Goal: Check status: Check status

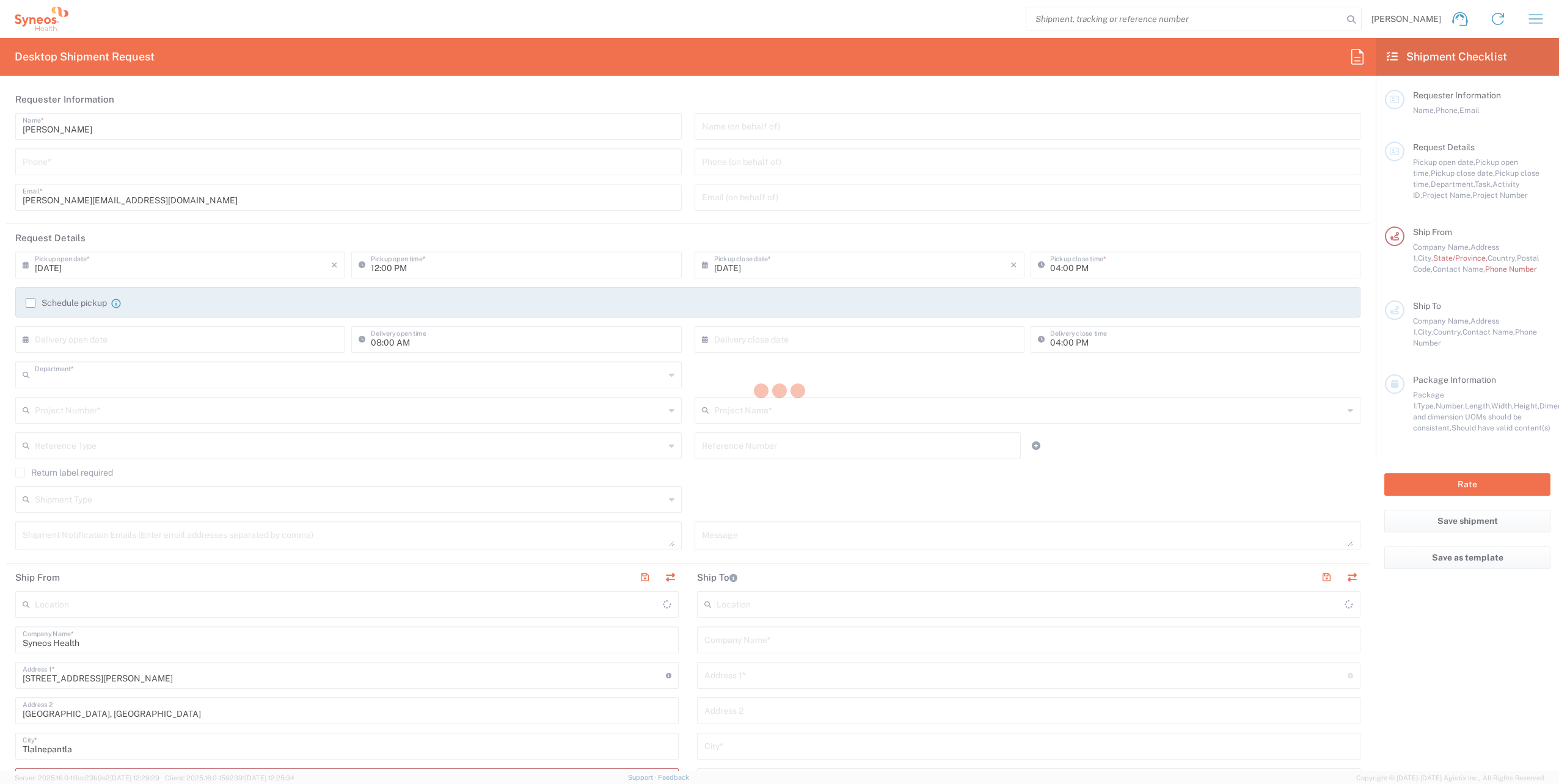
type input "8350"
type input "[GEOGRAPHIC_DATA]"
type input "INC Research Clin Svcs [GEOGRAPHIC_DATA]"
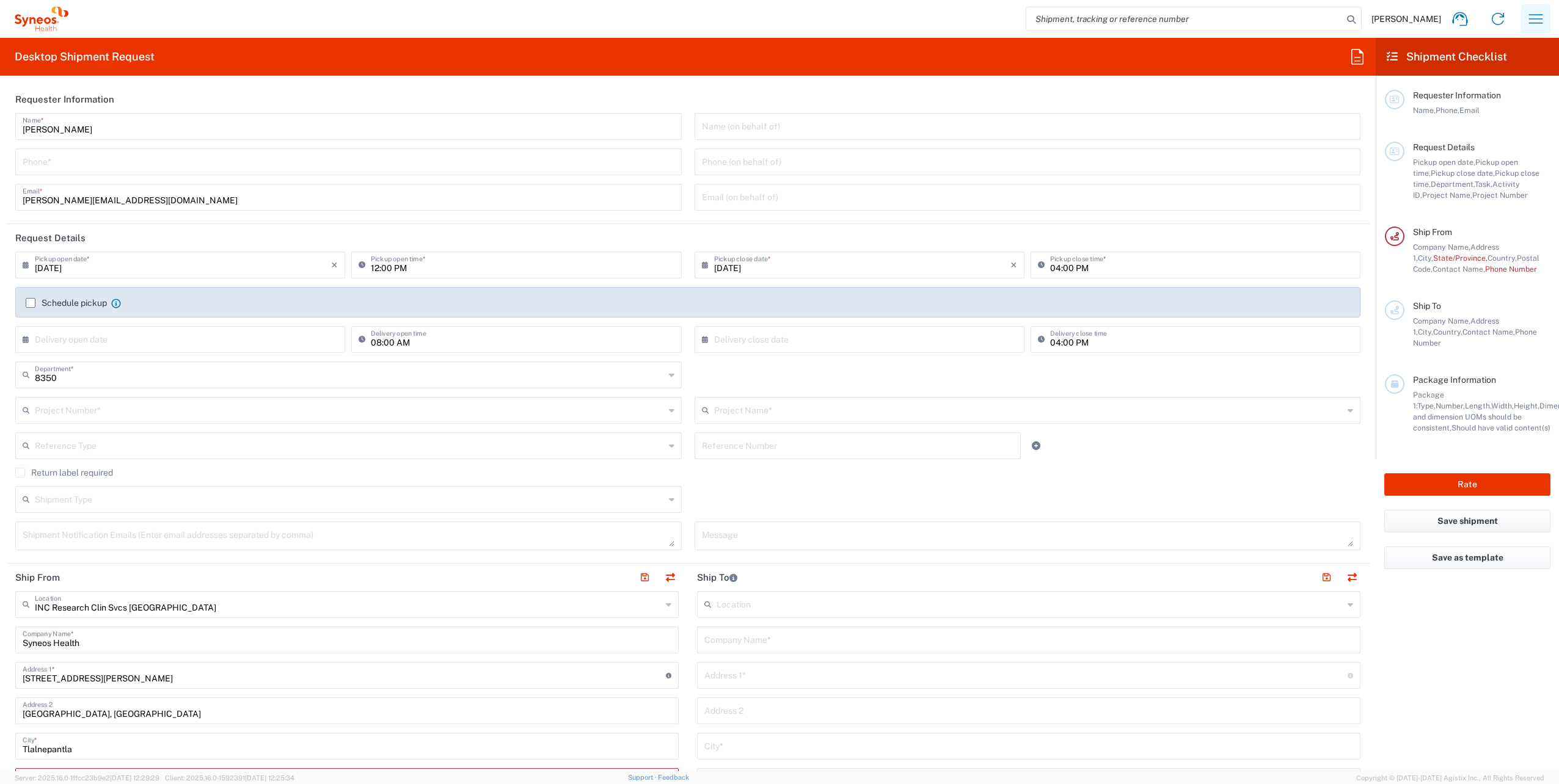
click at [1541, 17] on icon "button" at bounding box center [1536, 19] width 20 height 20
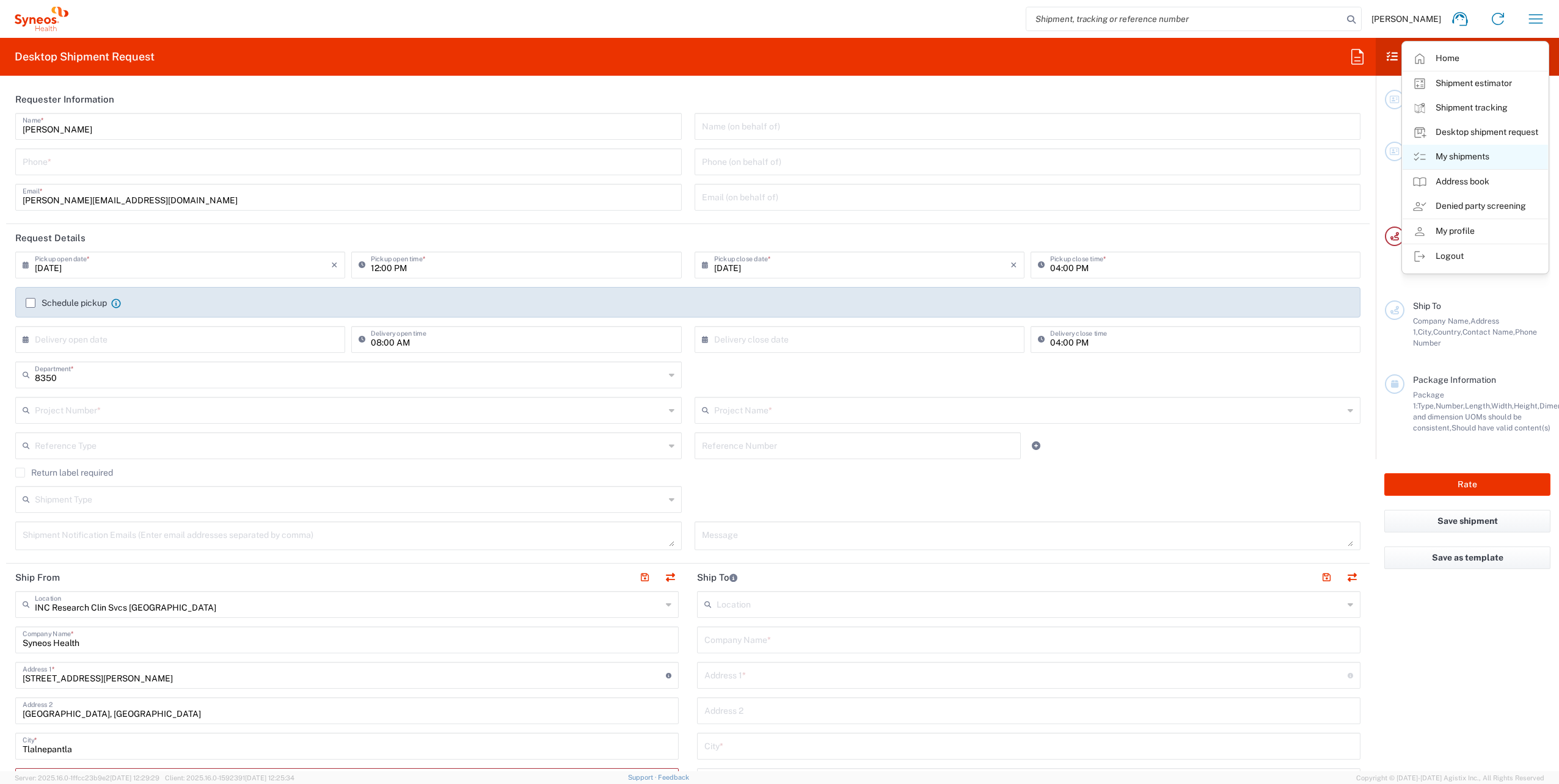
click at [1480, 152] on link "My shipments" at bounding box center [1475, 157] width 145 height 25
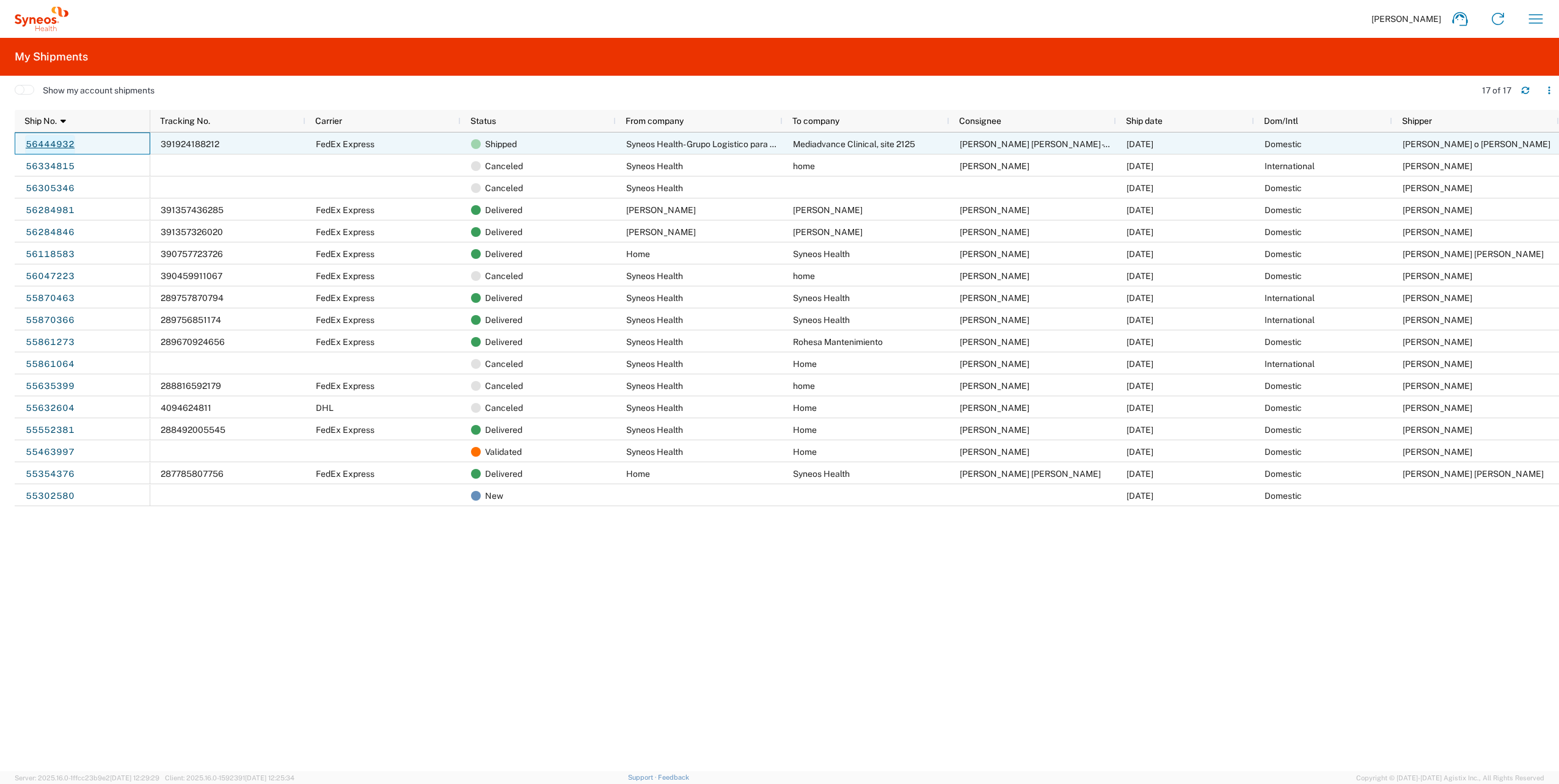
click at [48, 145] on link "56444932" at bounding box center [49, 145] width 50 height 20
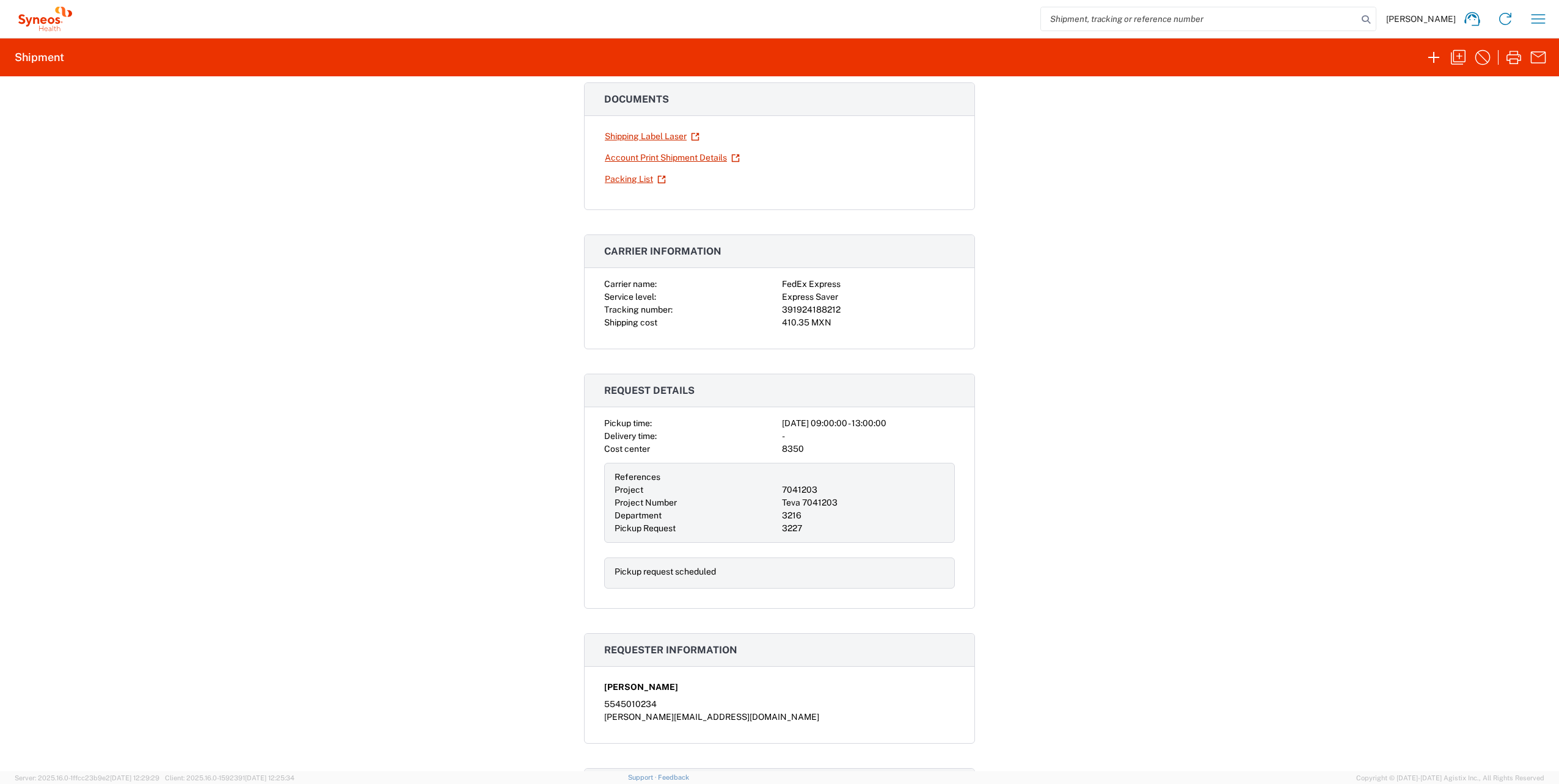
scroll to position [58, 0]
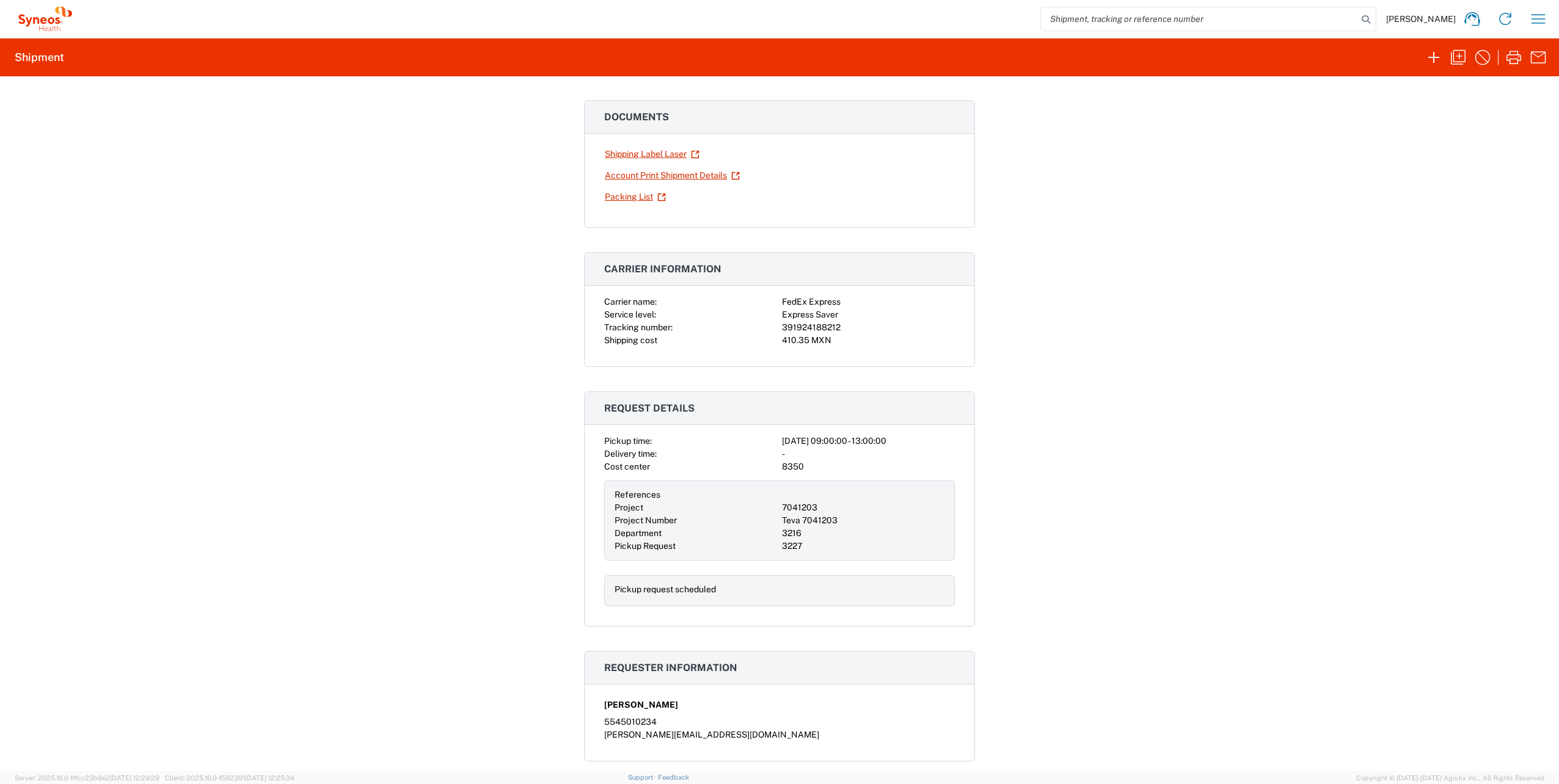
click at [709, 598] on div "Pickup request scheduled" at bounding box center [779, 591] width 351 height 31
click at [1143, 588] on div "Shipment 56444932 Google Maps Documents Shipping Label Laser Account Print Ship…" at bounding box center [779, 424] width 1559 height 695
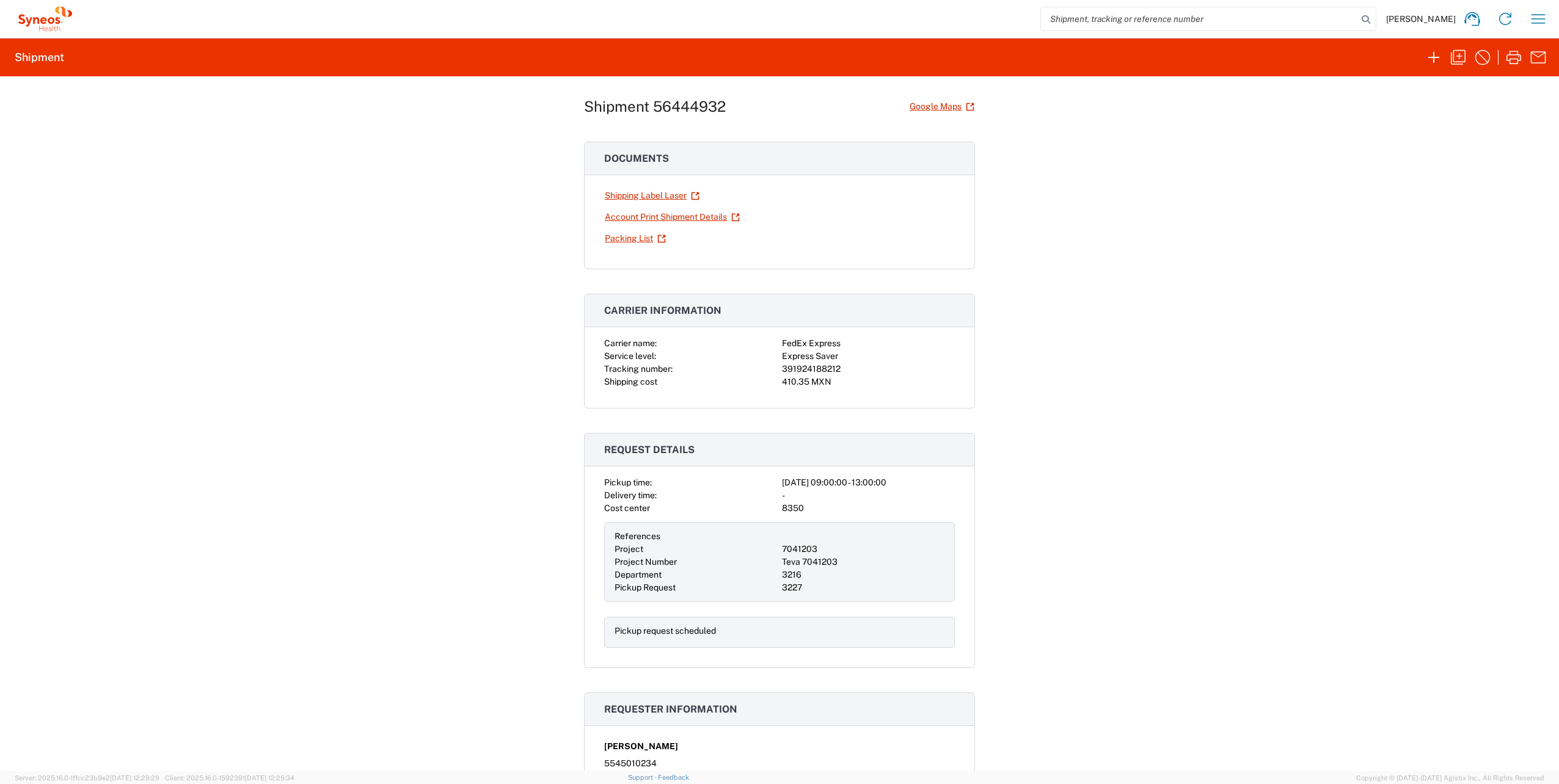
scroll to position [0, 0]
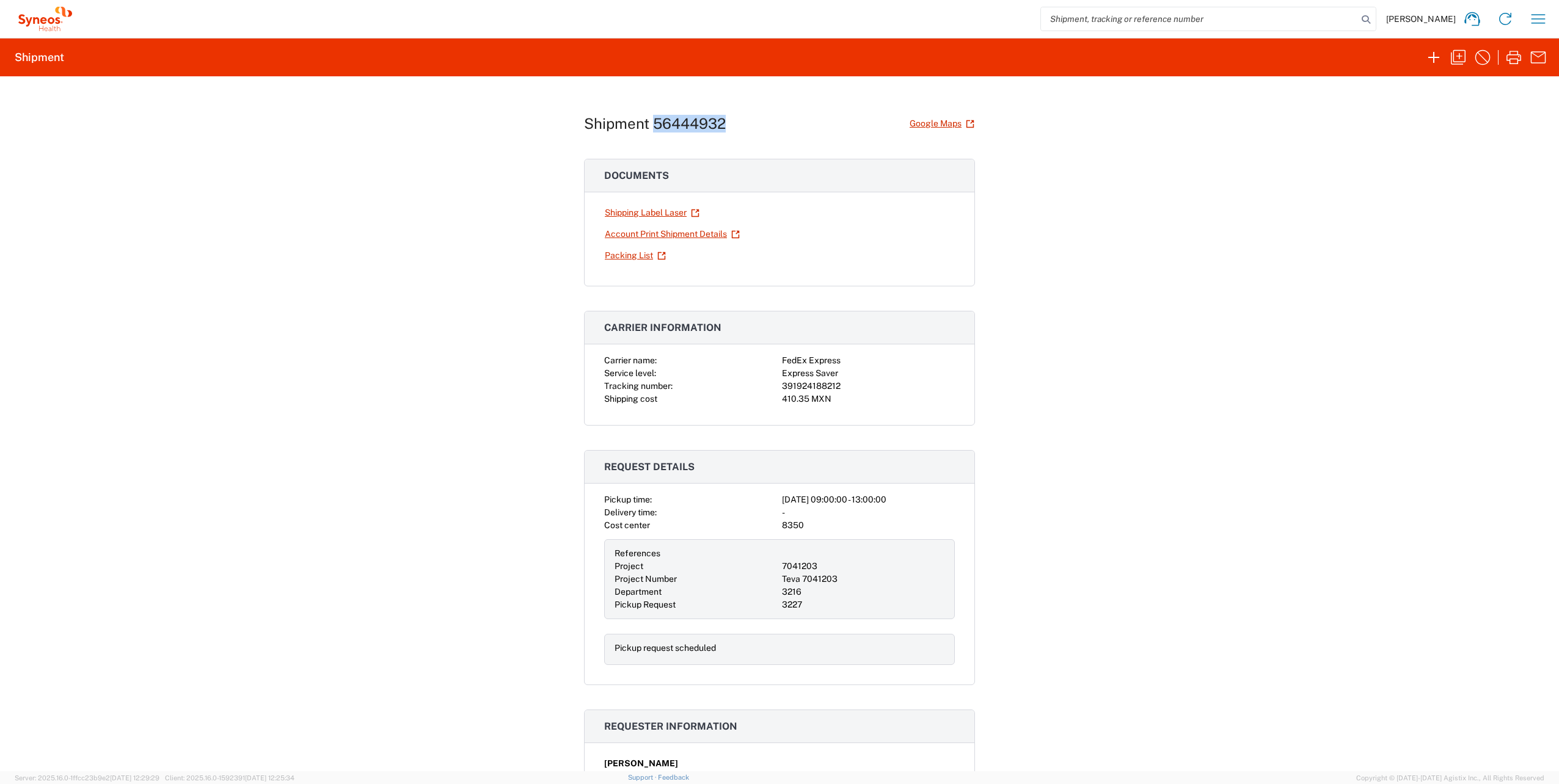
drag, startPoint x: 722, startPoint y: 120, endPoint x: 651, endPoint y: 122, distance: 71.0
click at [651, 122] on div "Shipment 56444932 Google Maps" at bounding box center [780, 124] width 391 height 21
drag, startPoint x: 651, startPoint y: 122, endPoint x: 662, endPoint y: 121, distance: 11.0
copy h1 "56444932"
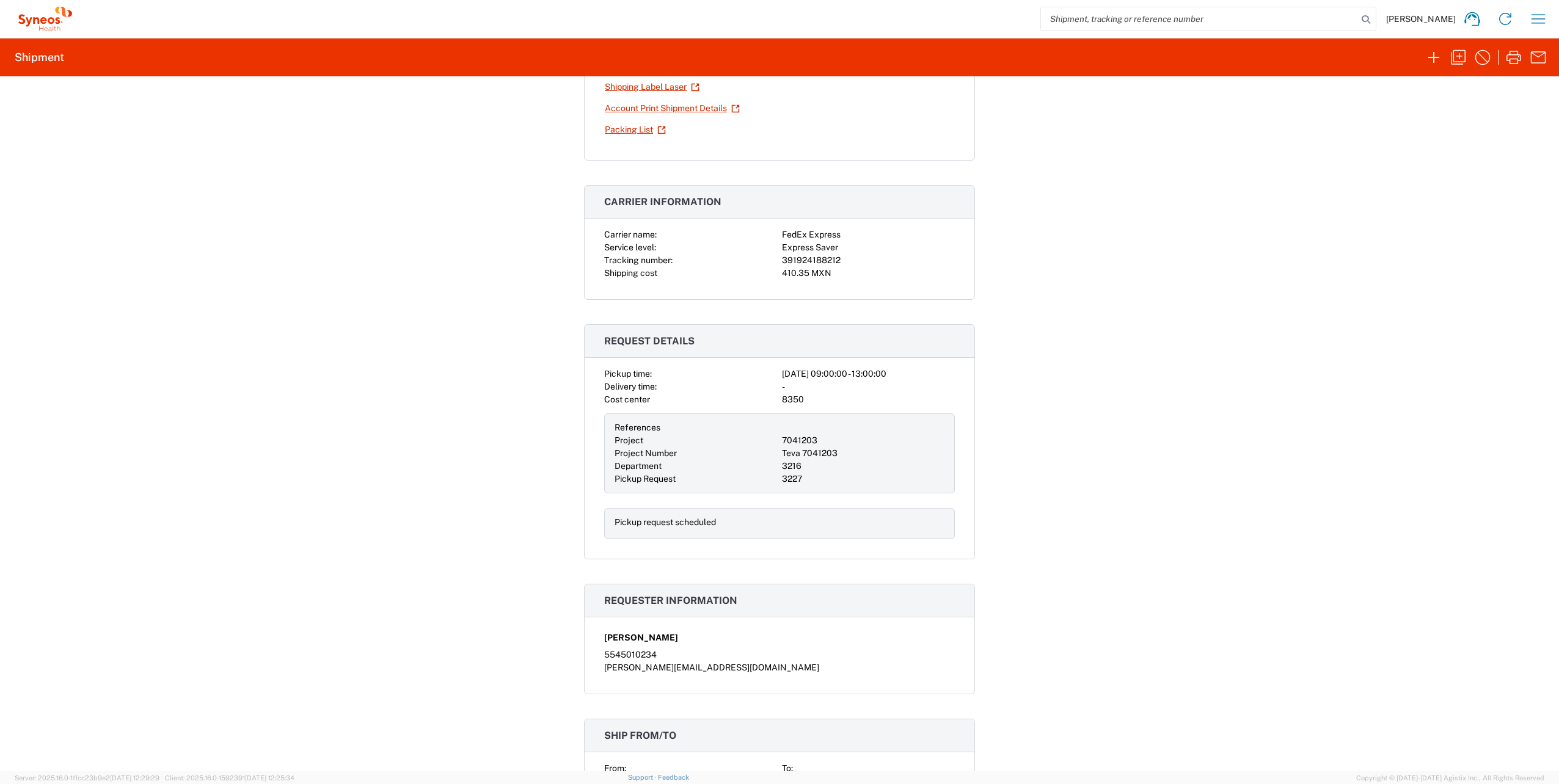
scroll to position [183, 0]
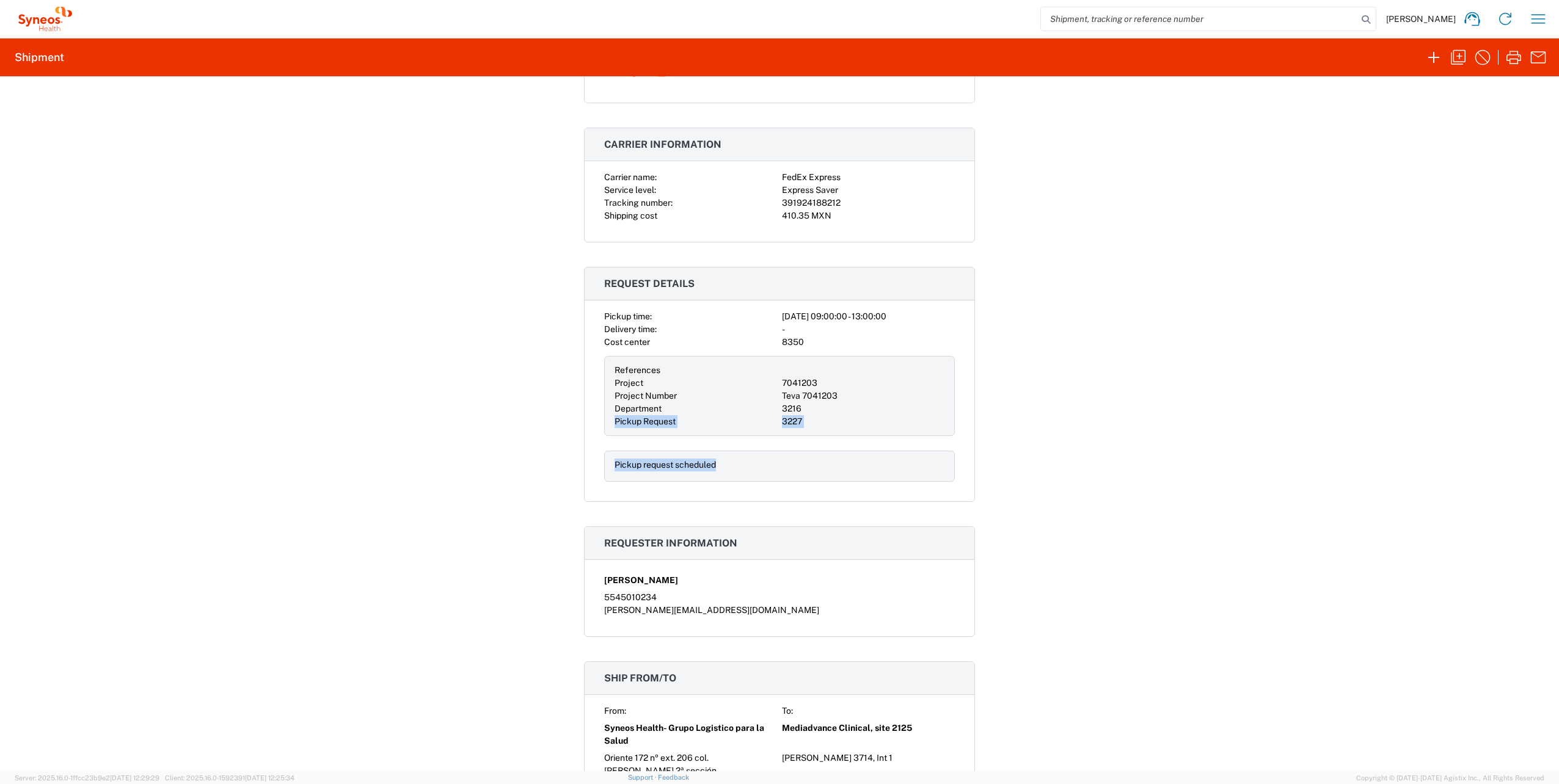
drag, startPoint x: 759, startPoint y: 458, endPoint x: 603, endPoint y: 424, distance: 159.7
click at [604, 424] on div "Pickup time: 2025-08-11 09:00:00 - 13:00:00 Delivery time: - Cost center 8350 R…" at bounding box center [779, 396] width 351 height 172
click at [1188, 445] on div "Shipment 56444932 Google Maps Documents Shipping Label Laser Account Print Ship…" at bounding box center [779, 424] width 1559 height 695
drag, startPoint x: 612, startPoint y: 422, endPoint x: 888, endPoint y: 420, distance: 276.0
click at [888, 420] on div "References Project 7041203 Project Number Teva 7041203 Department 3216 Pickup R…" at bounding box center [779, 395] width 351 height 80
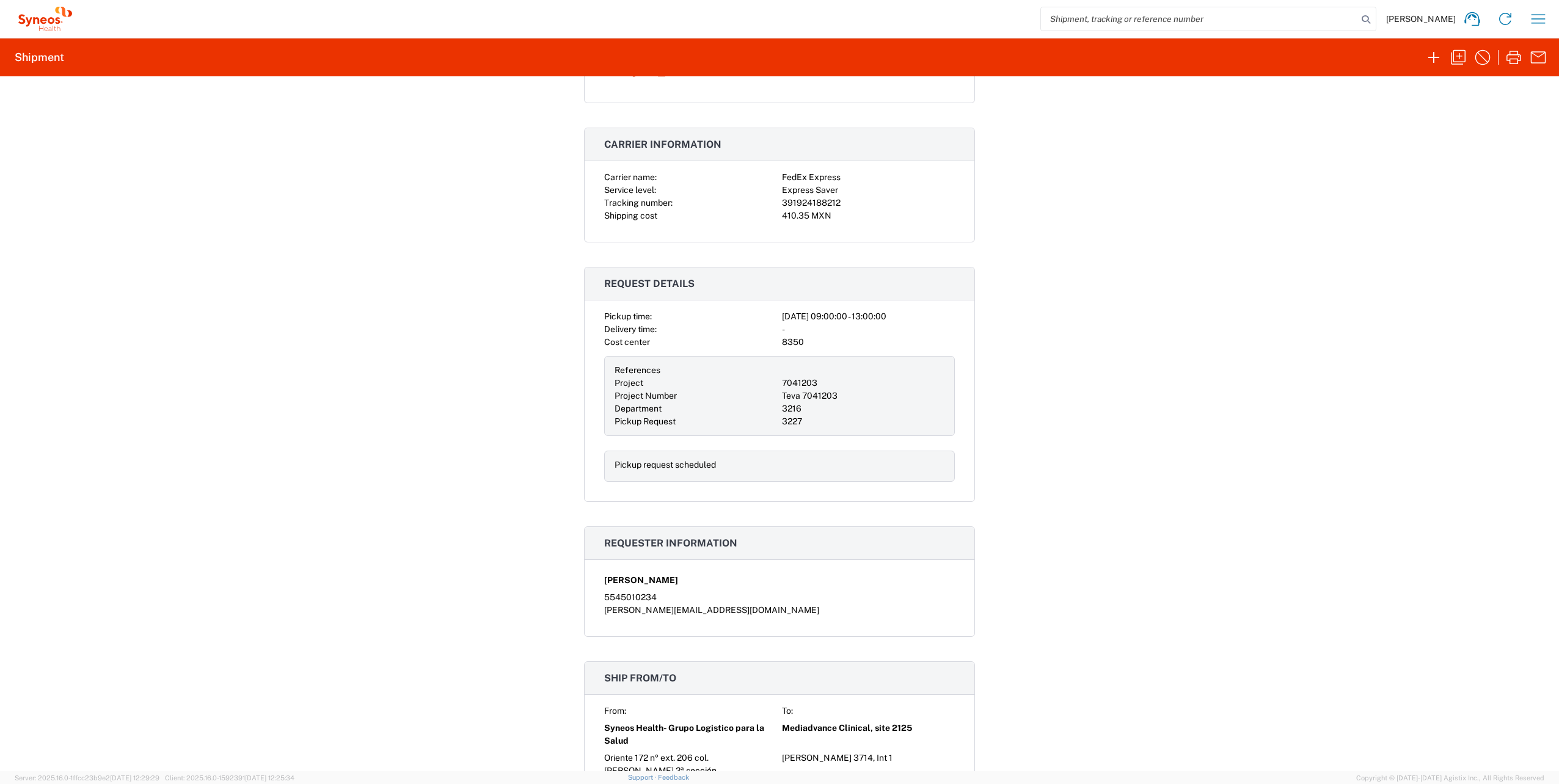
click at [1329, 411] on div "Shipment 56444932 Google Maps Documents Shipping Label Laser Account Print Ship…" at bounding box center [779, 424] width 1559 height 695
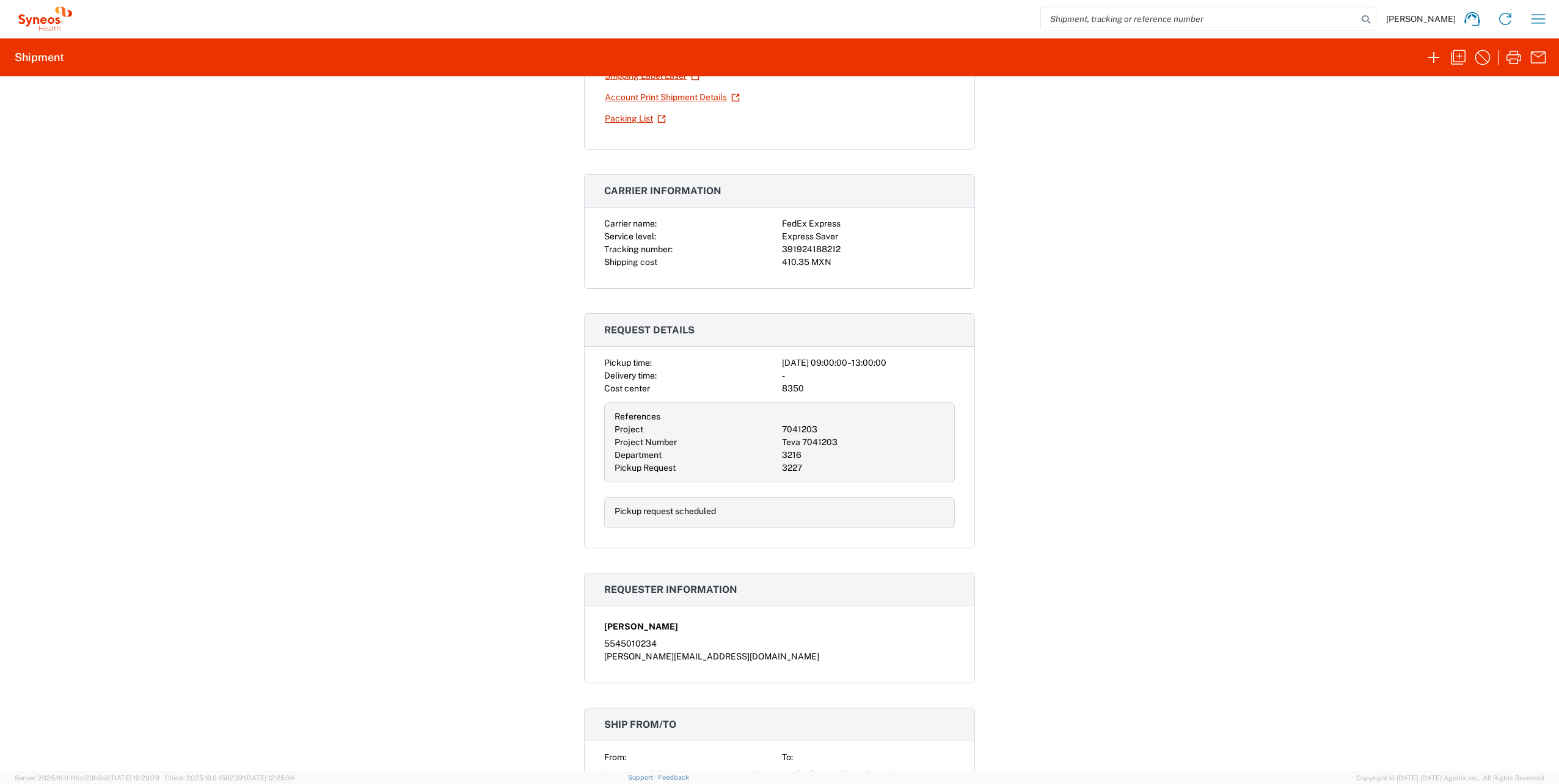
scroll to position [0, 0]
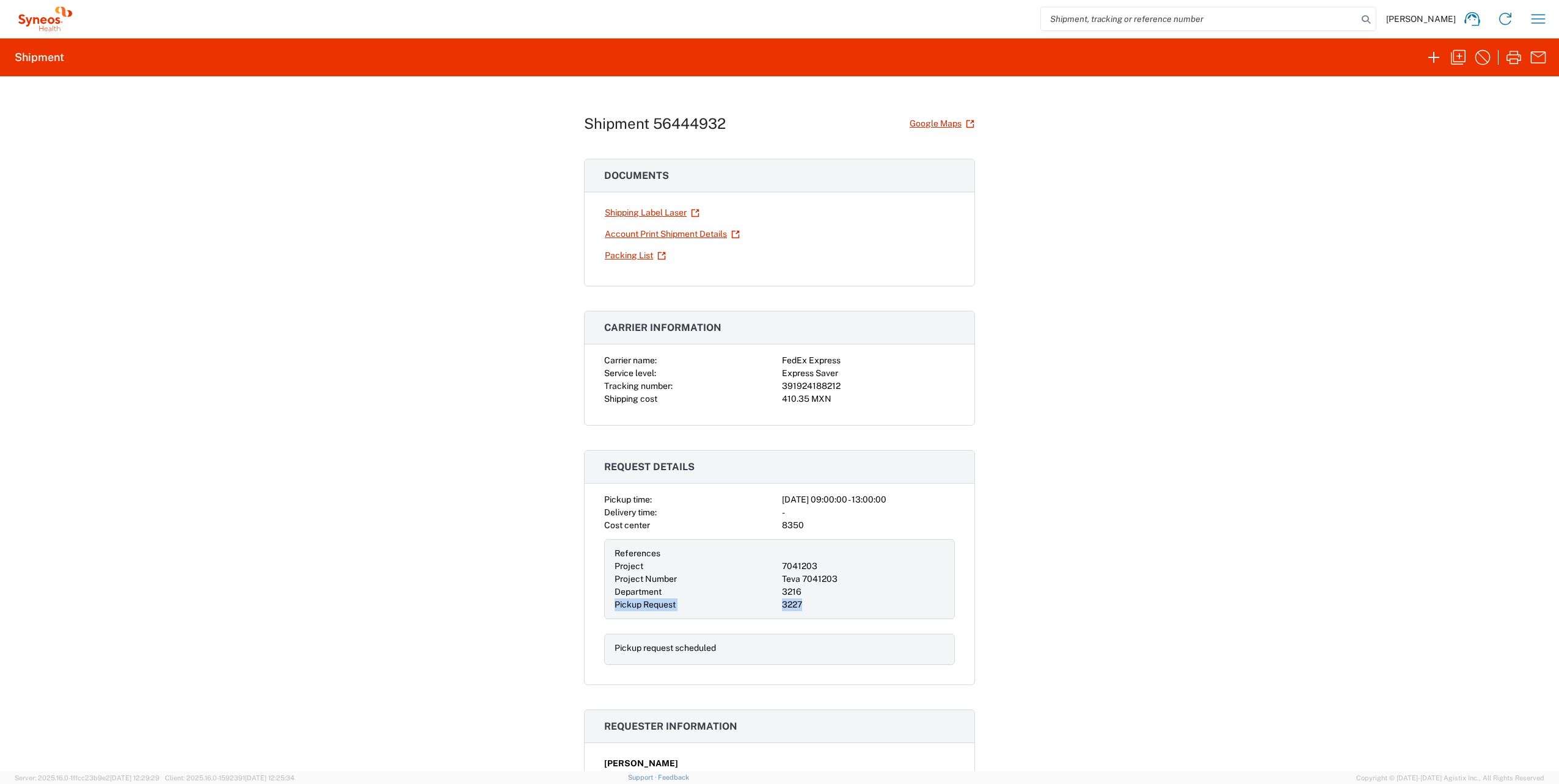
drag, startPoint x: 805, startPoint y: 603, endPoint x: 577, endPoint y: 615, distance: 228.3
click at [577, 615] on div "Shipment 56444932 Google Maps Documents Shipping Label Laser Account Print Ship…" at bounding box center [779, 424] width 1559 height 695
click at [1247, 475] on div "Shipment 56444932 Google Maps Documents Shipping Label Laser Account Print Ship…" at bounding box center [779, 424] width 1559 height 695
click at [1158, 23] on input "search" at bounding box center [1199, 19] width 316 height 23
paste input "56416679"
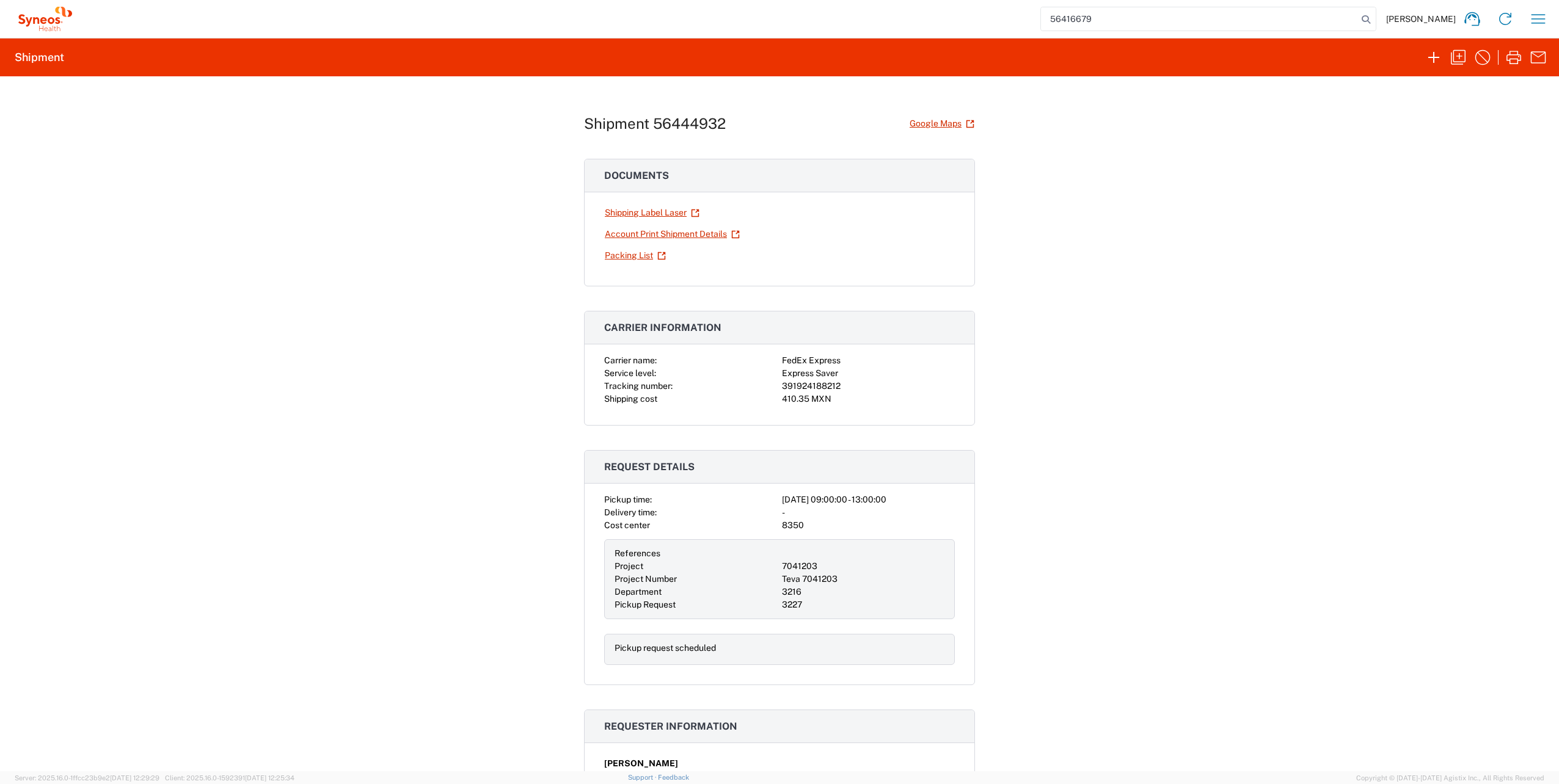
type input "56416679"
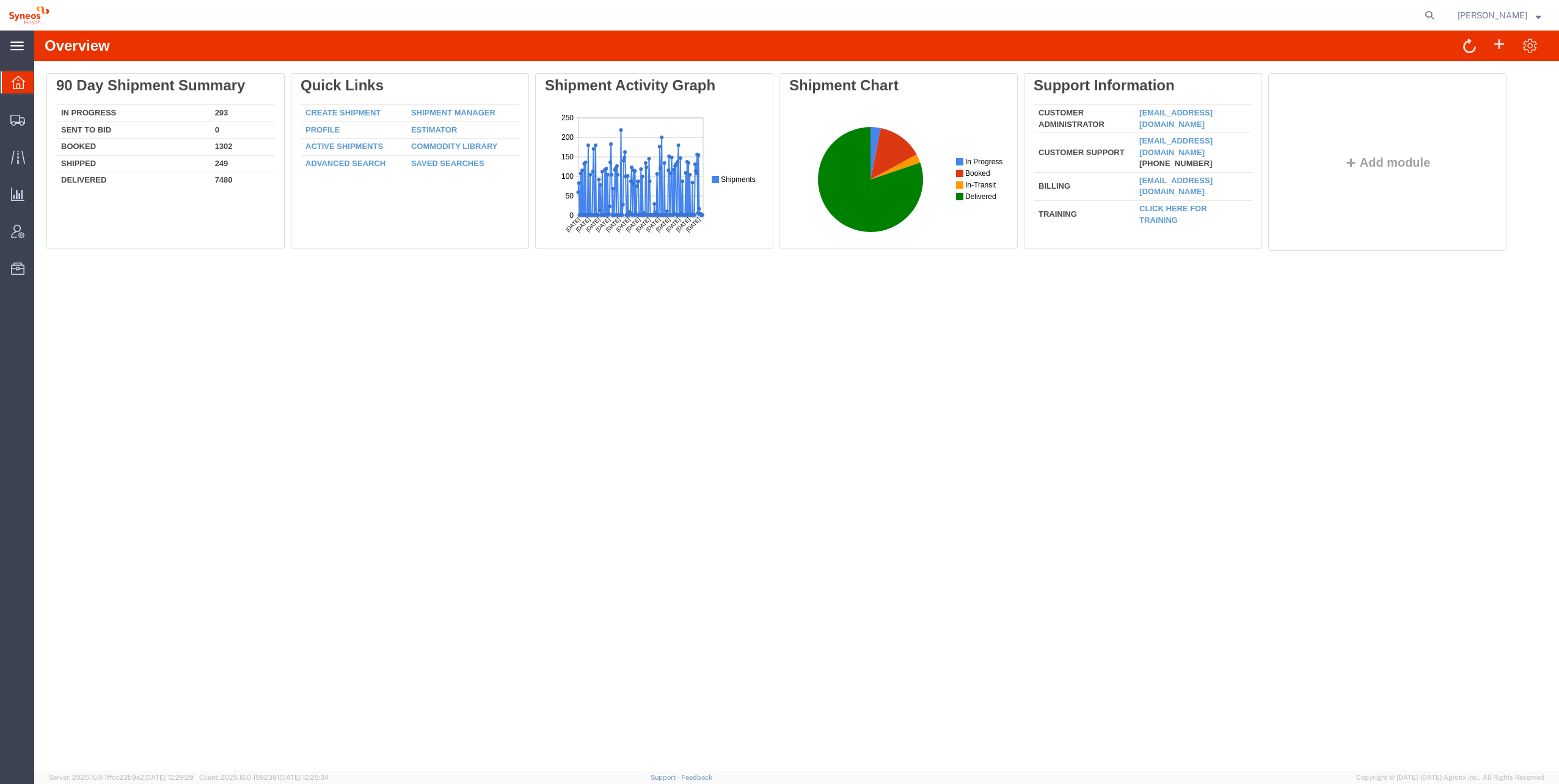
click at [20, 48] on icon at bounding box center [17, 46] width 13 height 9
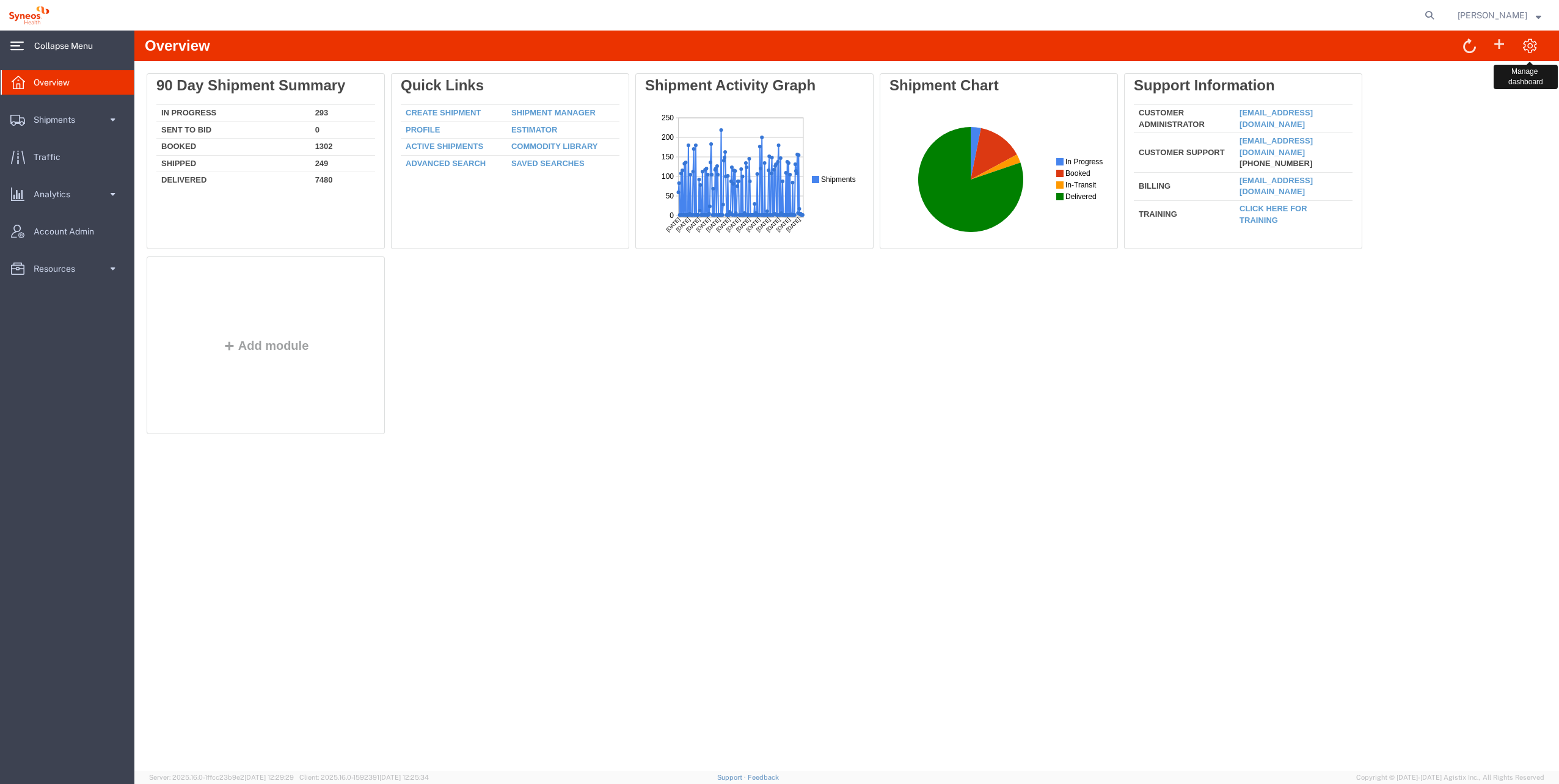
click at [1528, 46] on span at bounding box center [1529, 44] width 16 height 16
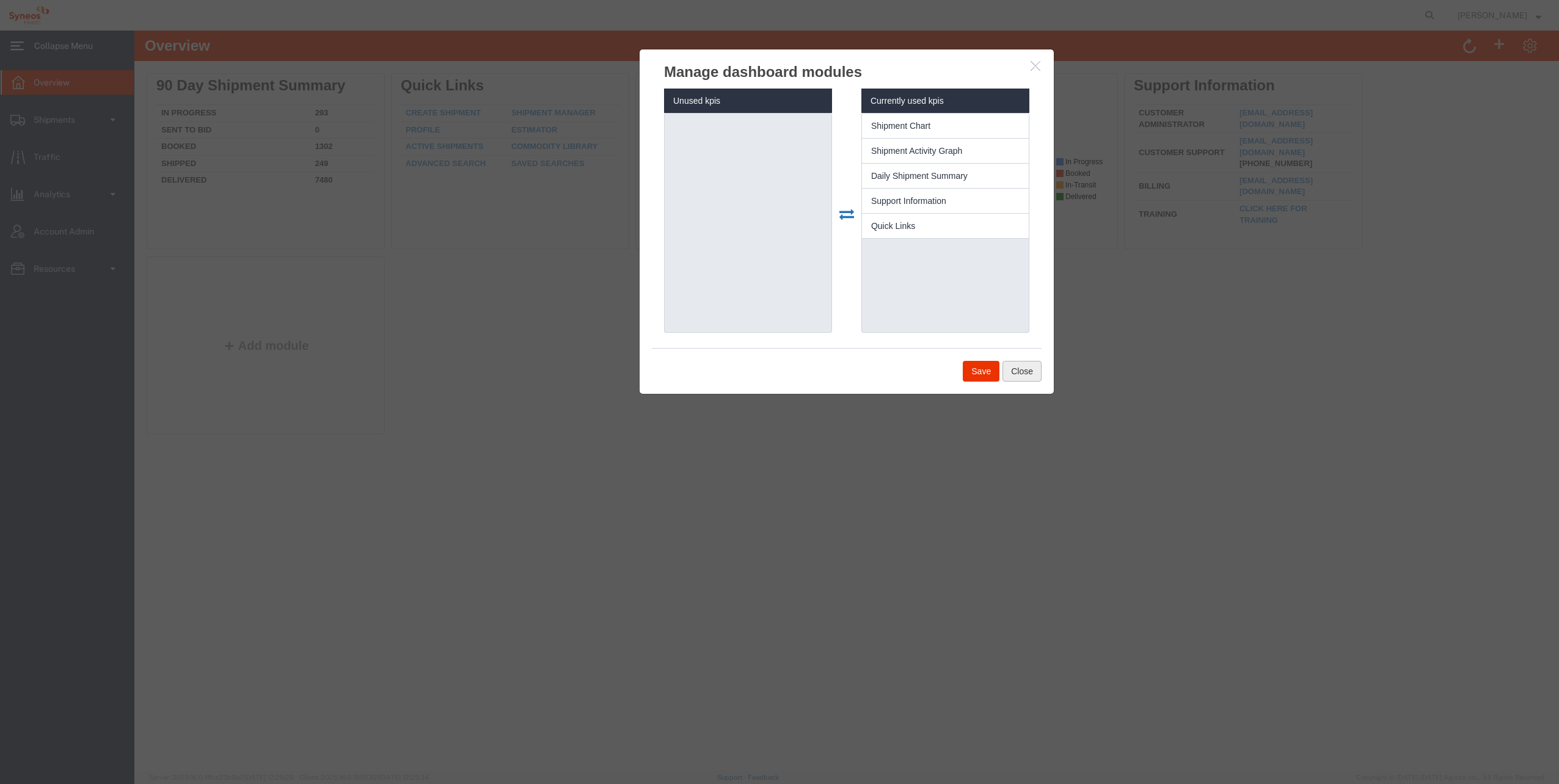
click at [1030, 370] on button "Close" at bounding box center [1022, 371] width 39 height 21
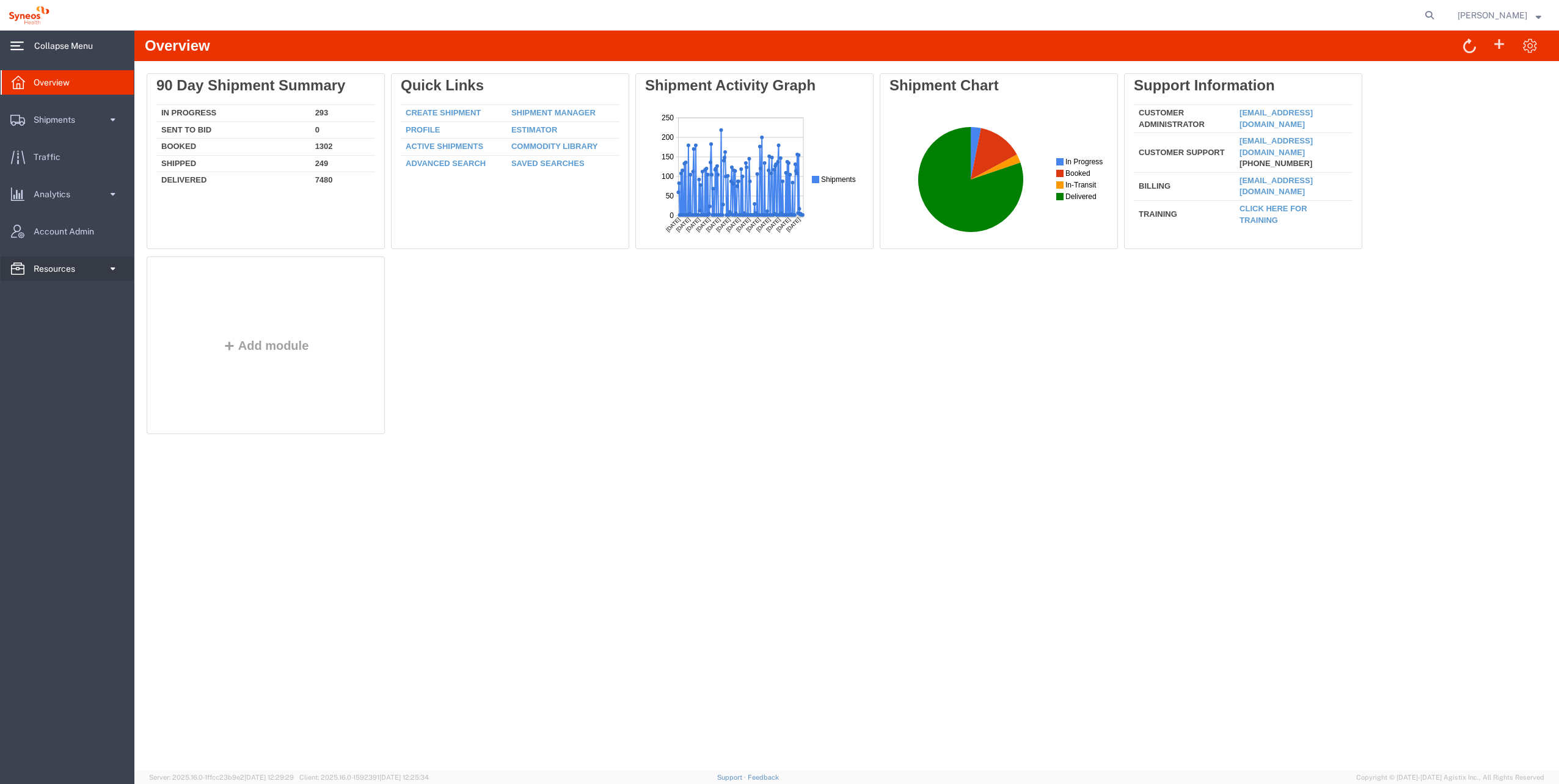
click at [78, 269] on span "Resources" at bounding box center [58, 269] width 50 height 25
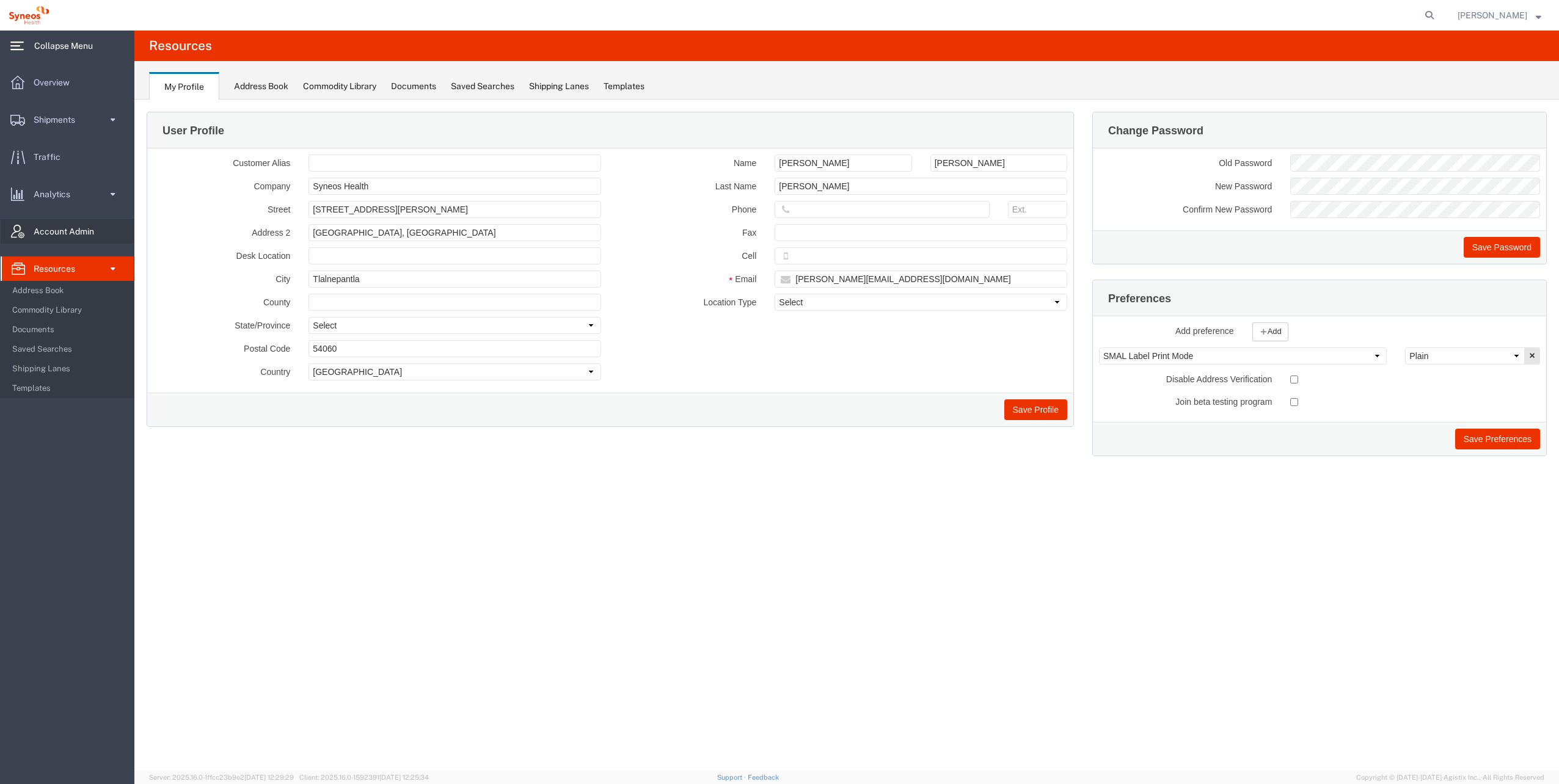
click at [85, 242] on span "Account Admin" at bounding box center [68, 232] width 69 height 25
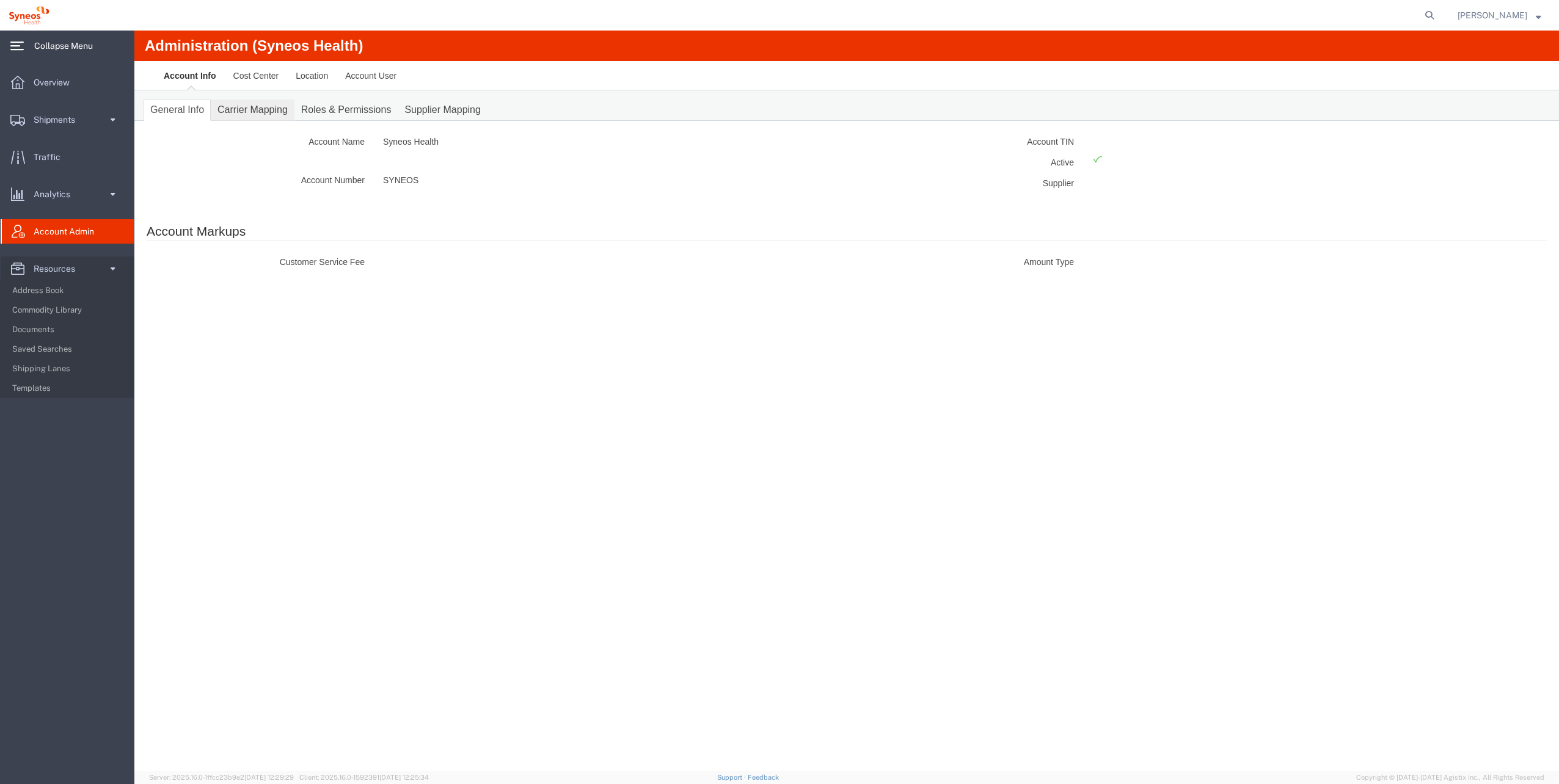
click at [256, 112] on link "Carrier Mapping" at bounding box center [252, 110] width 84 height 21
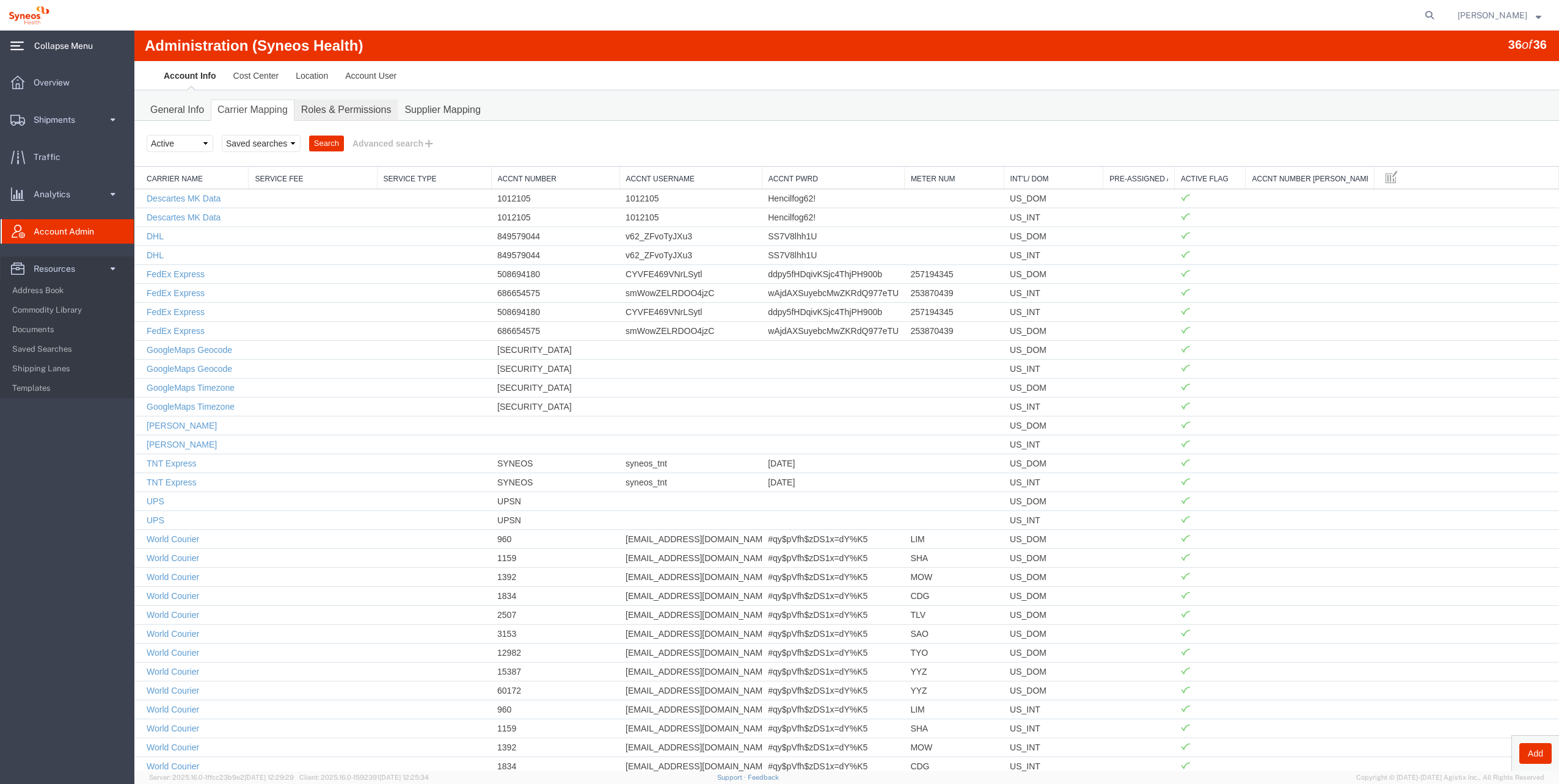
click at [323, 107] on link "Roles & Permissions" at bounding box center [346, 110] width 104 height 21
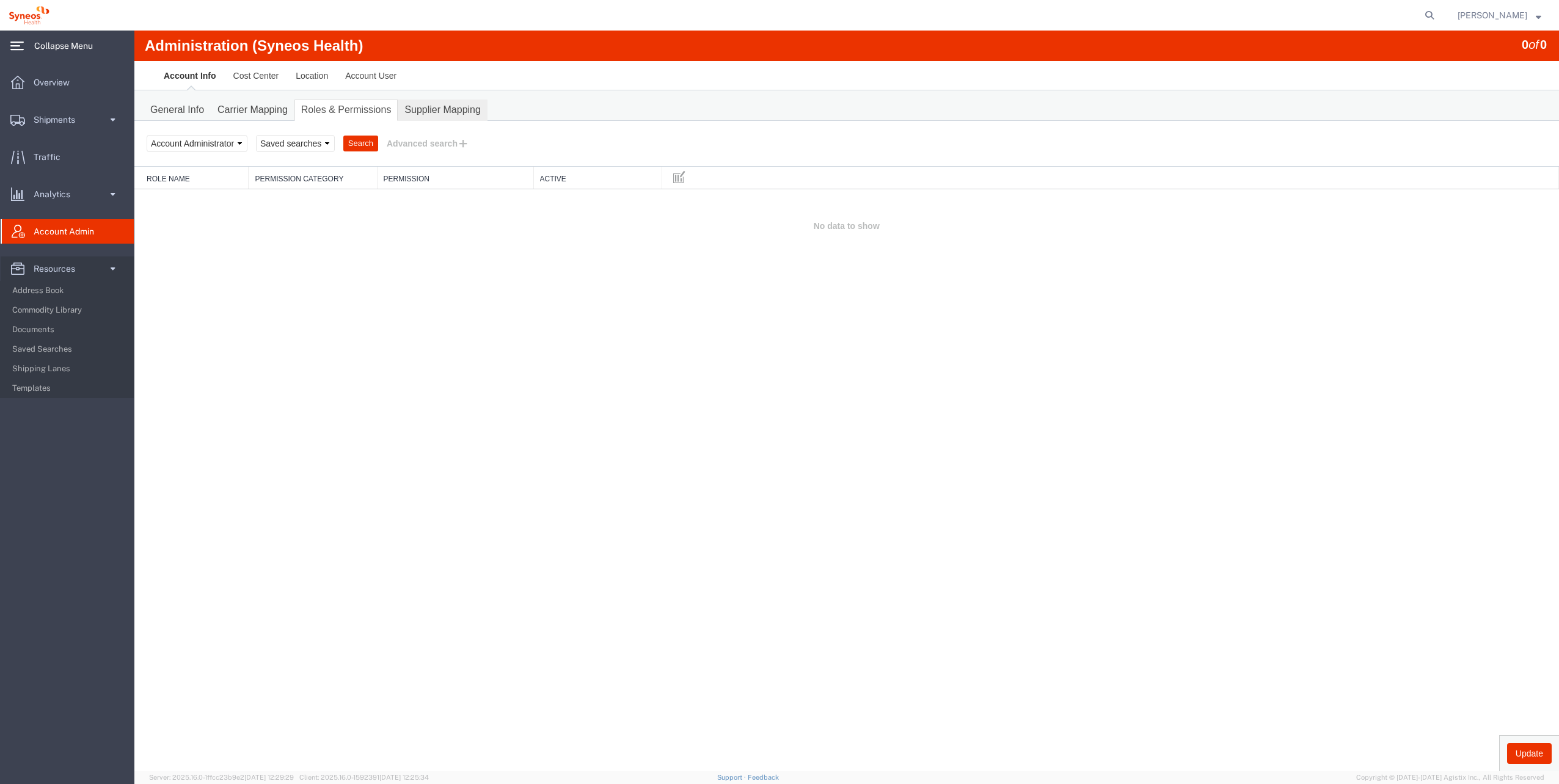
click at [461, 113] on link "Supplier Mapping" at bounding box center [442, 110] width 90 height 21
click at [374, 80] on link "Account User" at bounding box center [371, 76] width 68 height 30
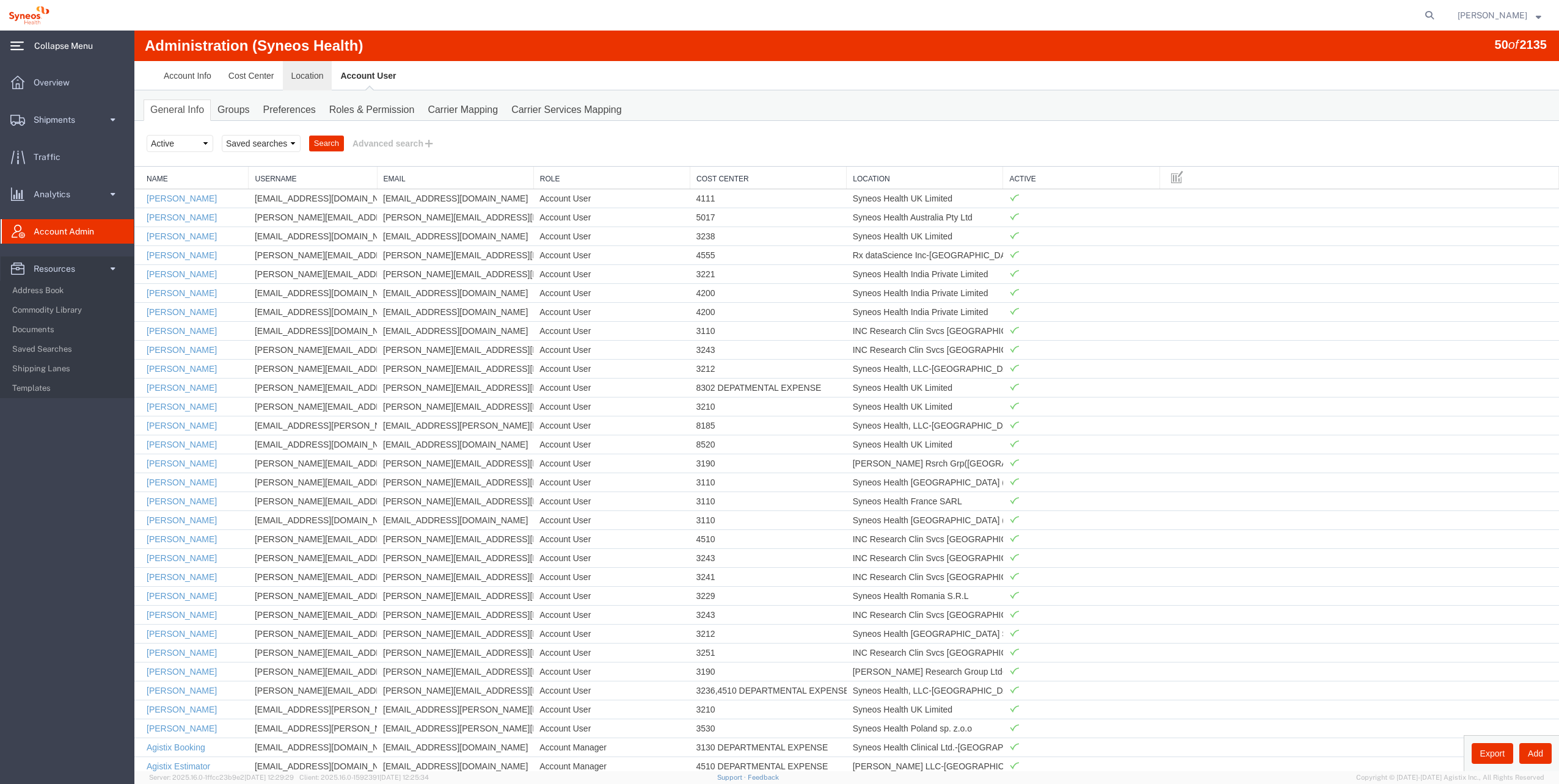
click at [306, 81] on link "Location" at bounding box center [307, 76] width 49 height 30
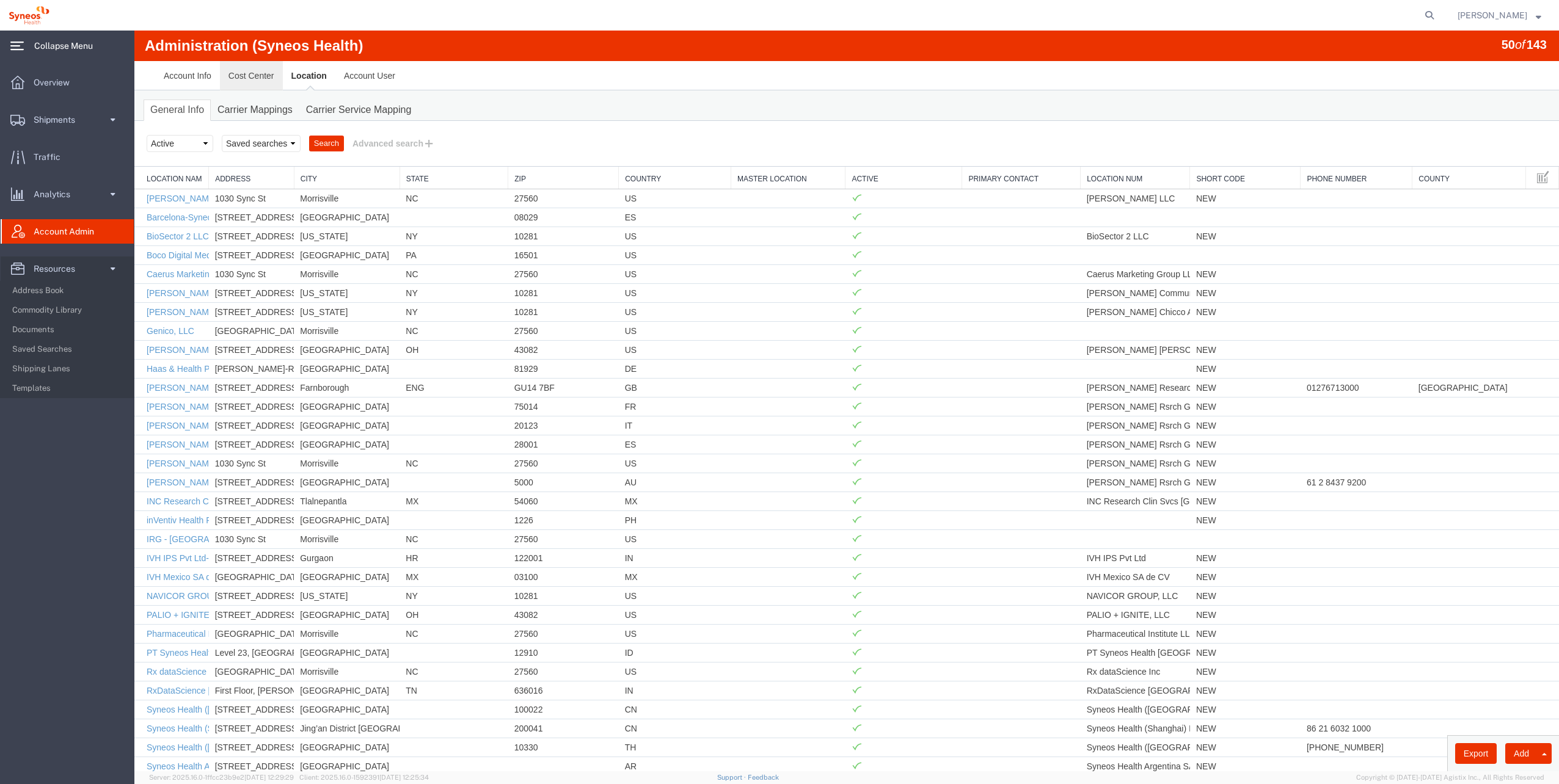
click at [243, 79] on link "Cost Center" at bounding box center [251, 76] width 63 height 30
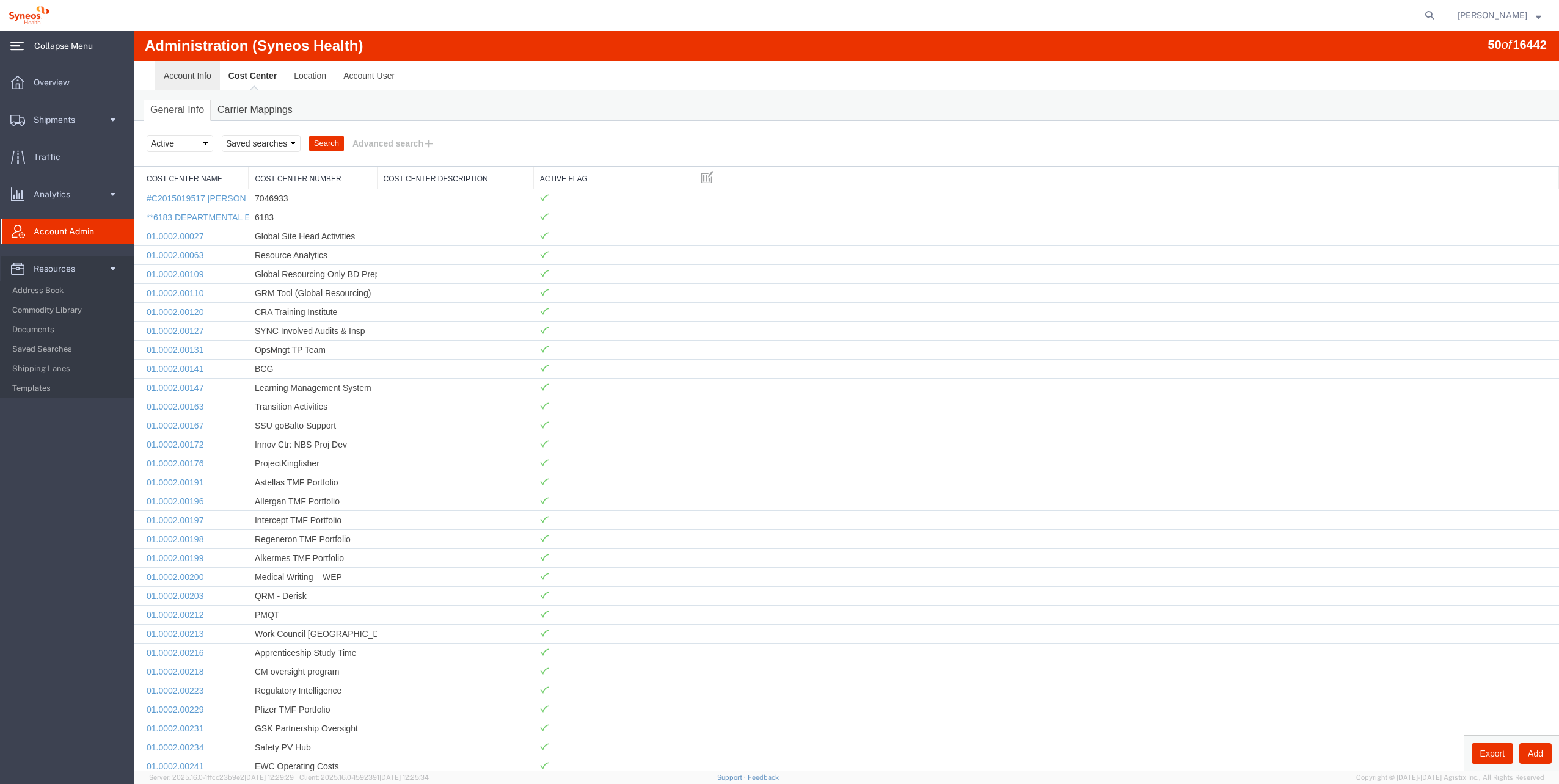
click at [174, 79] on link "Account Info" at bounding box center [187, 76] width 65 height 30
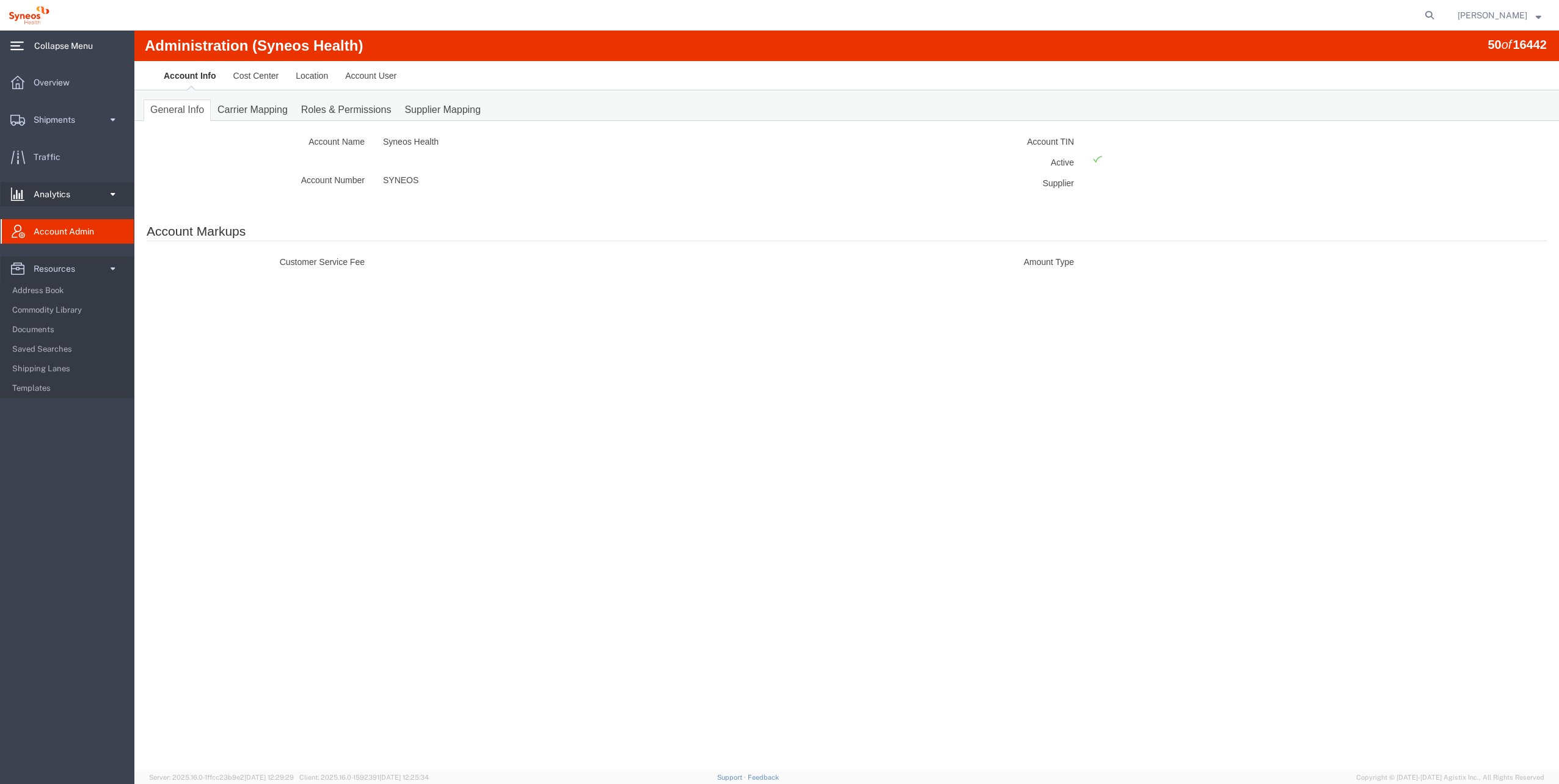
click at [67, 191] on span "Analytics" at bounding box center [56, 195] width 45 height 25
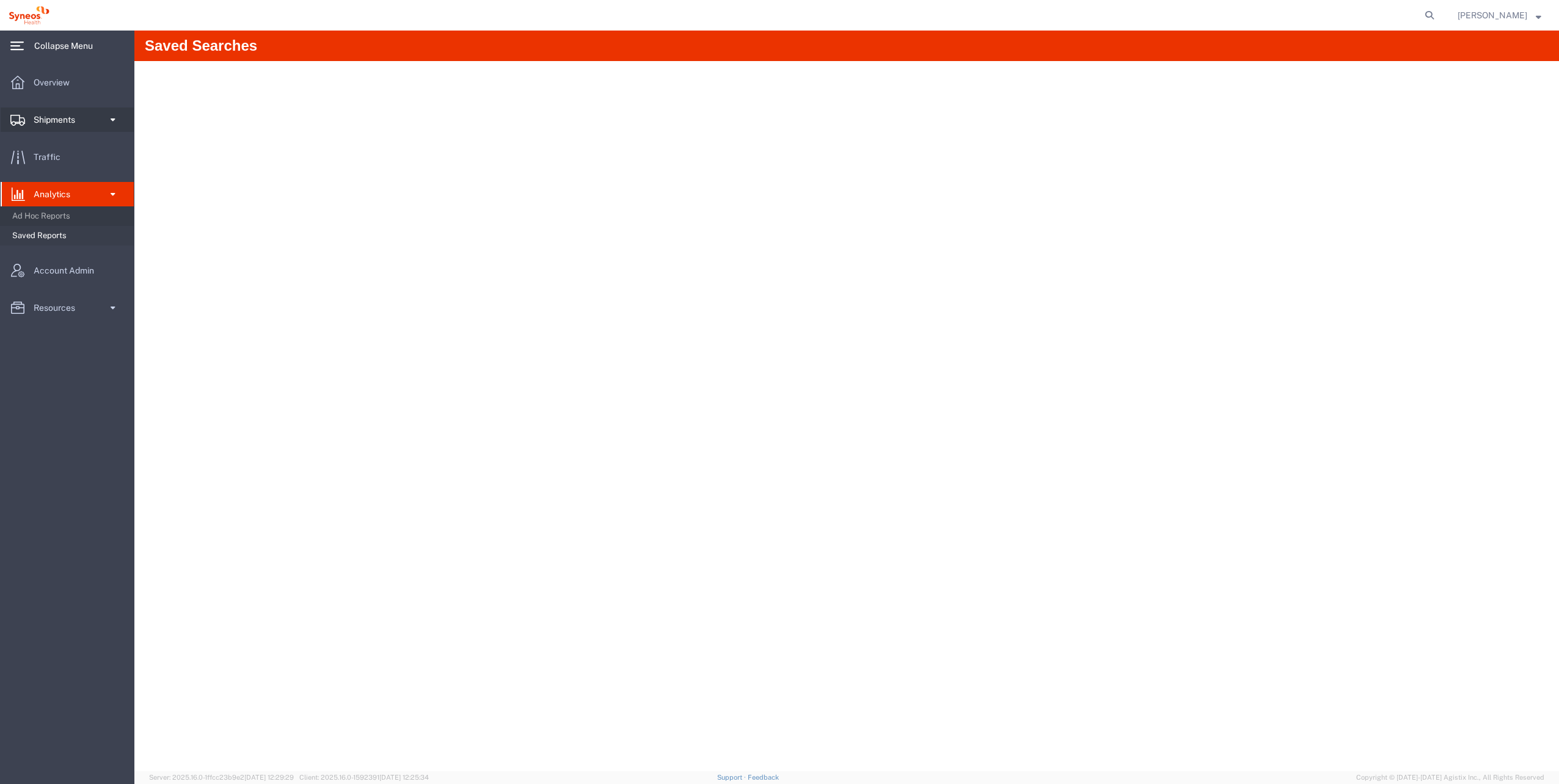
click at [87, 121] on link "Shipments" at bounding box center [67, 120] width 133 height 25
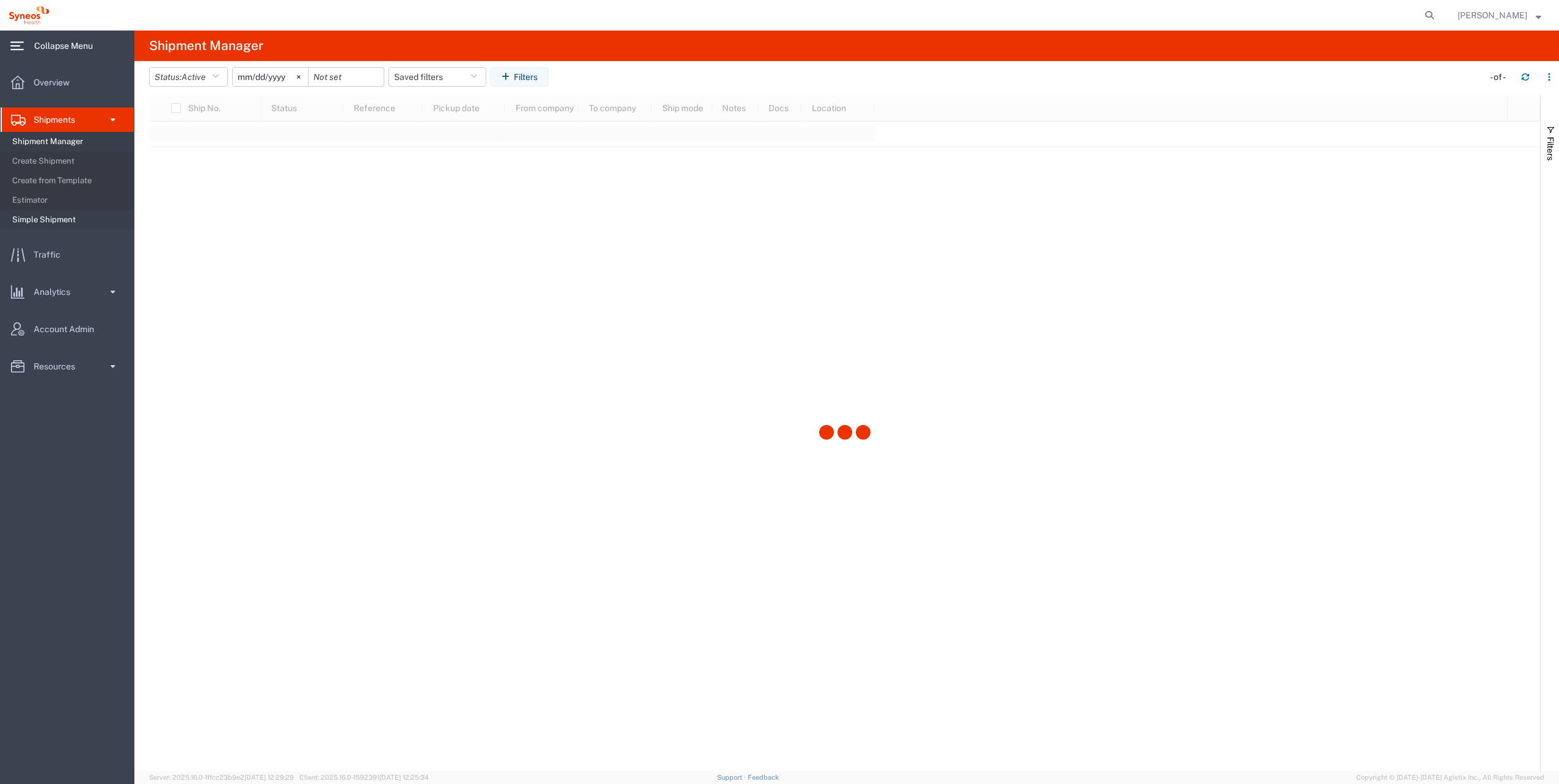
click at [62, 219] on span "Simple Shipment" at bounding box center [69, 220] width 113 height 25
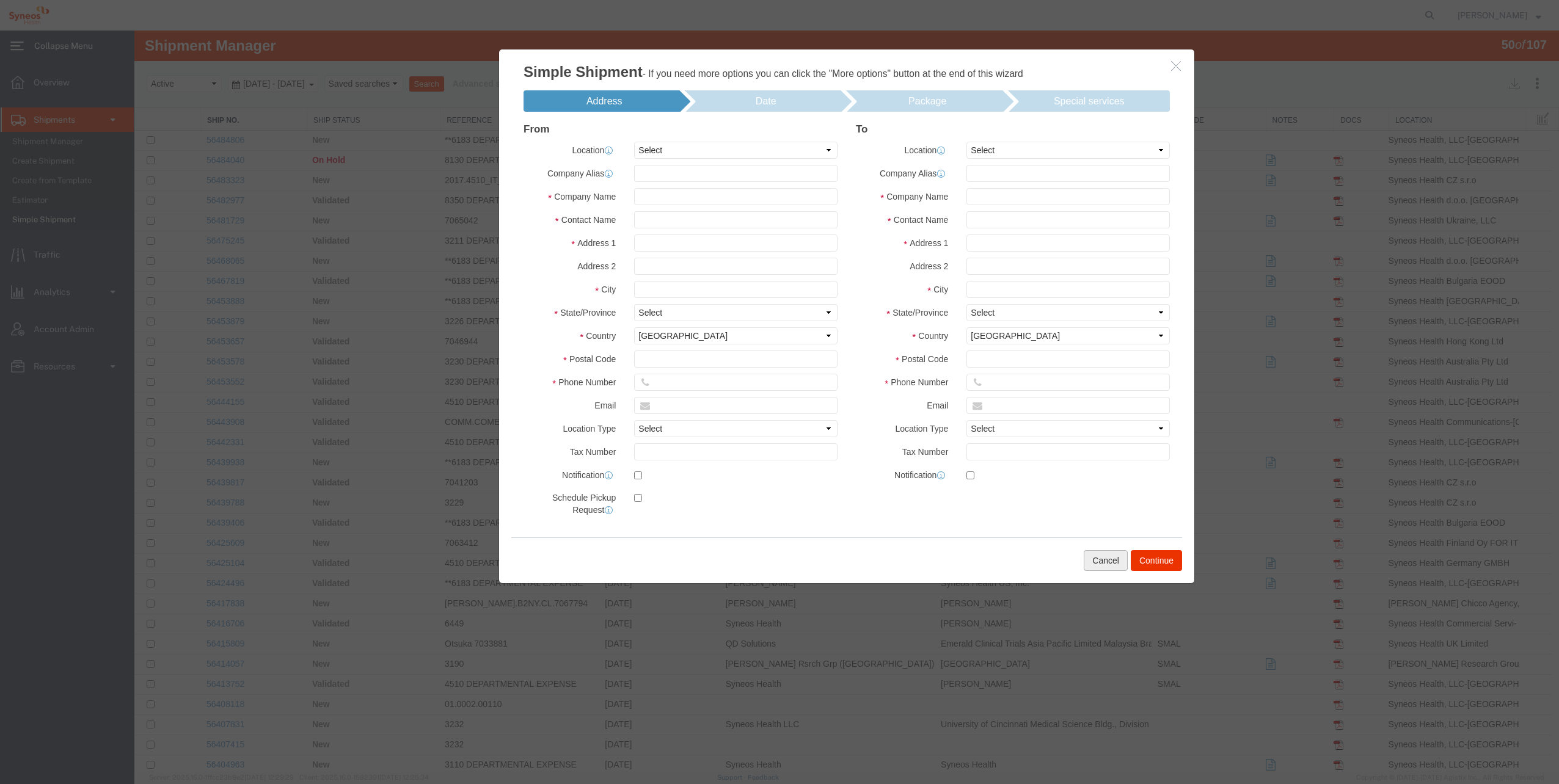
click at [1094, 567] on button "Cancel" at bounding box center [1106, 560] width 44 height 21
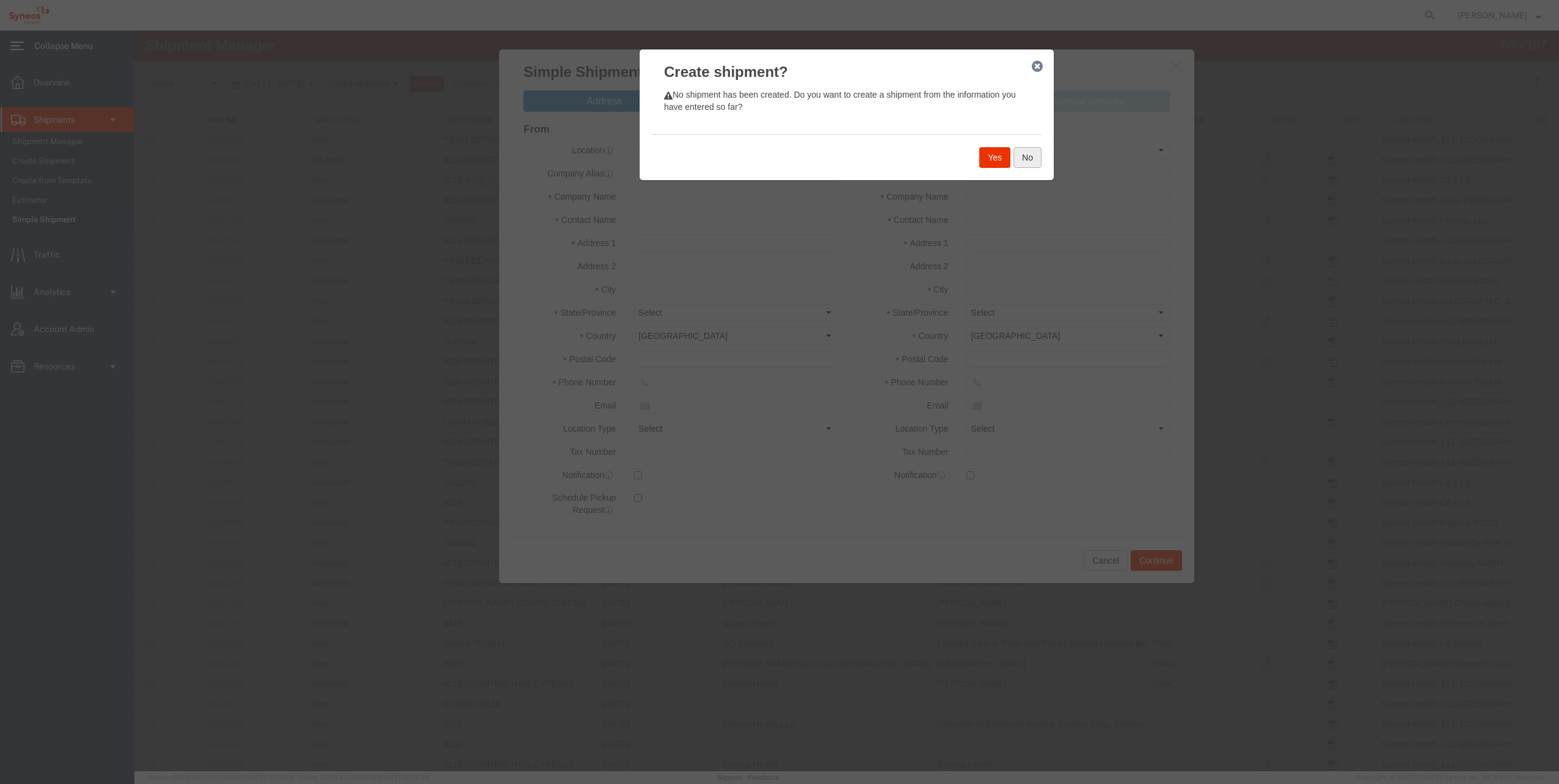
click at [1022, 160] on button "No" at bounding box center [1027, 157] width 28 height 21
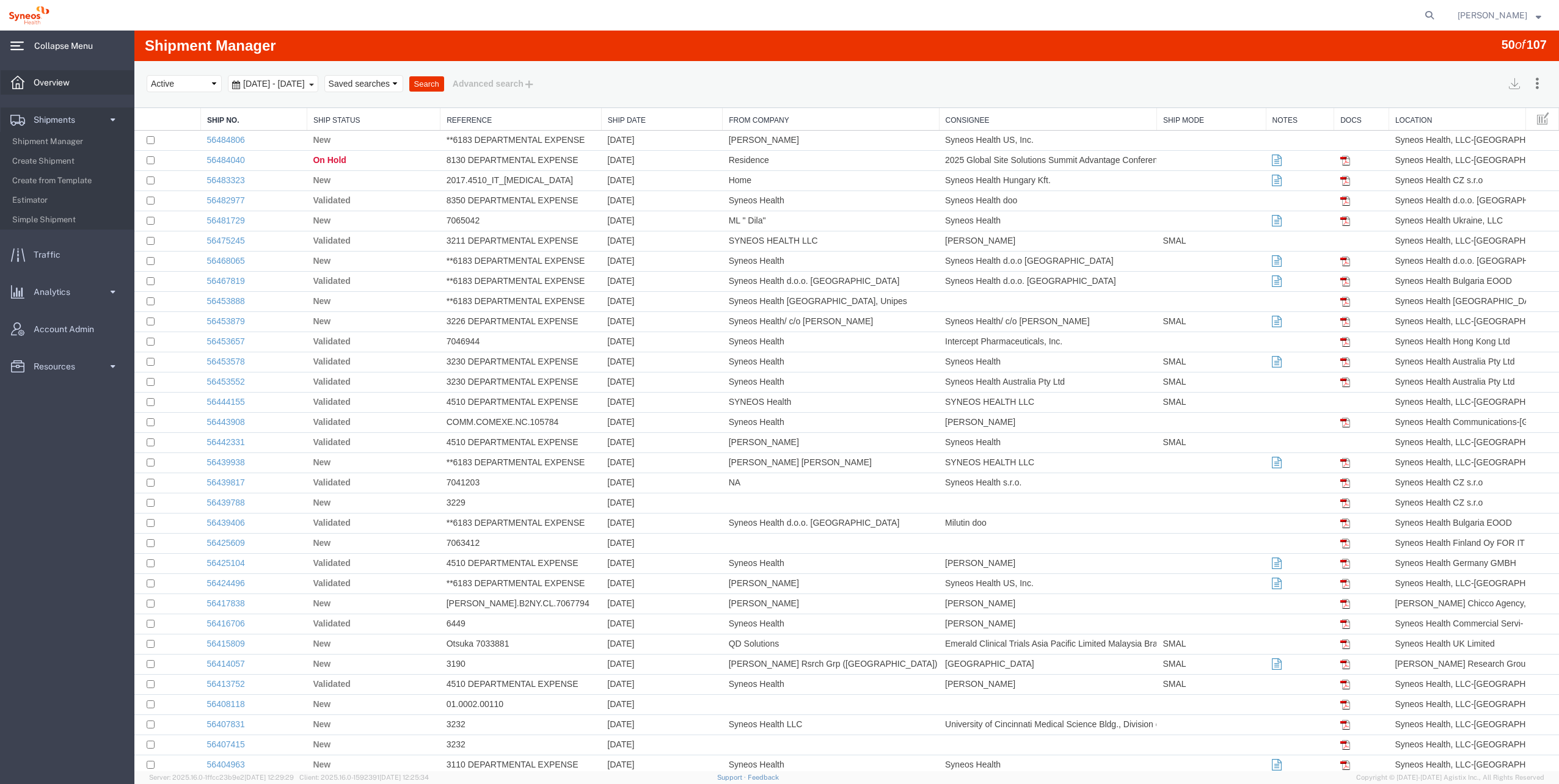
click at [64, 88] on span "Overview" at bounding box center [56, 82] width 44 height 25
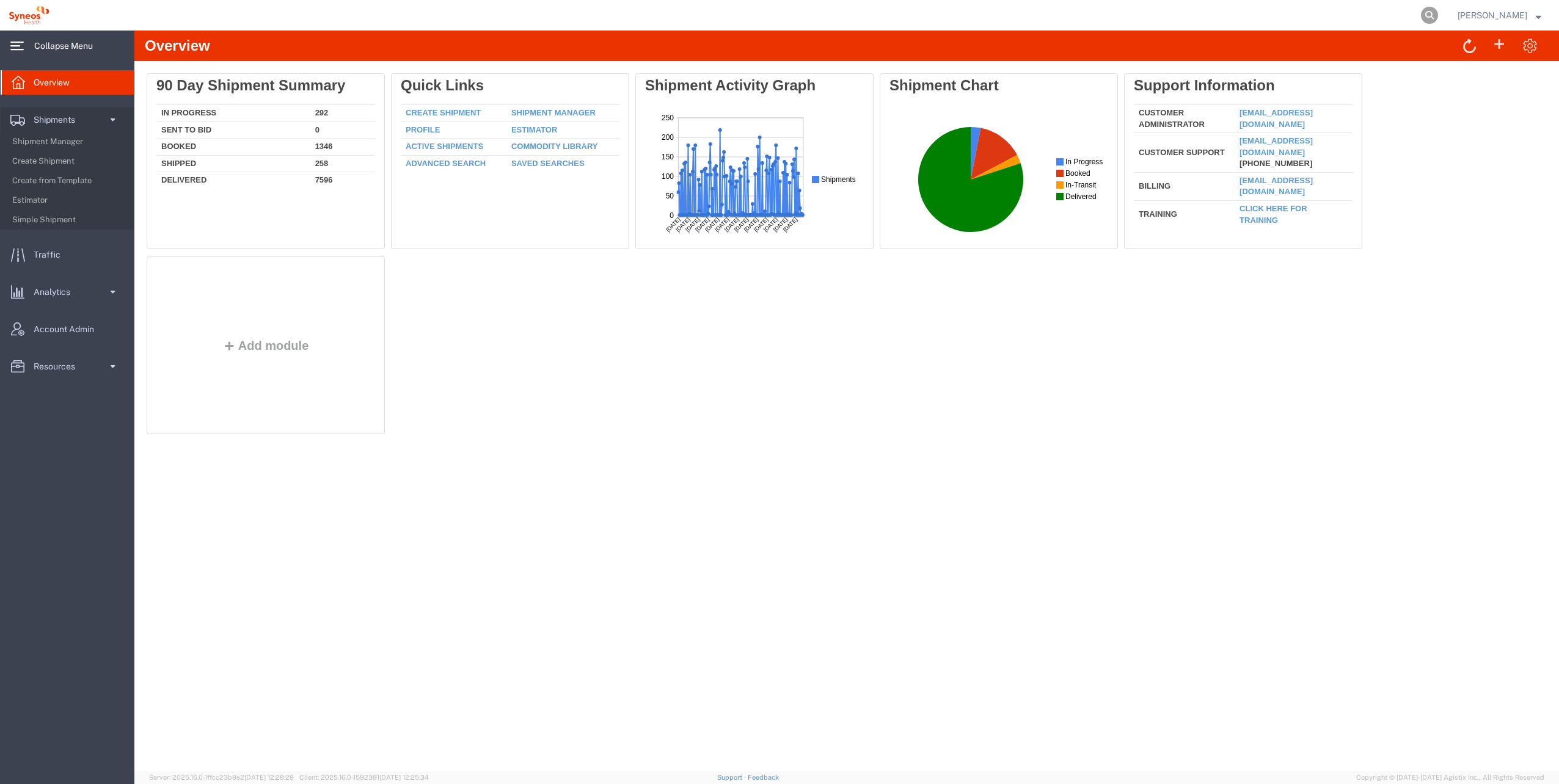
click at [1421, 16] on icon at bounding box center [1429, 15] width 17 height 17
click at [1314, 18] on input "search" at bounding box center [1235, 16] width 371 height 30
paste input "56444932"
click at [1421, 15] on icon at bounding box center [1429, 15] width 17 height 17
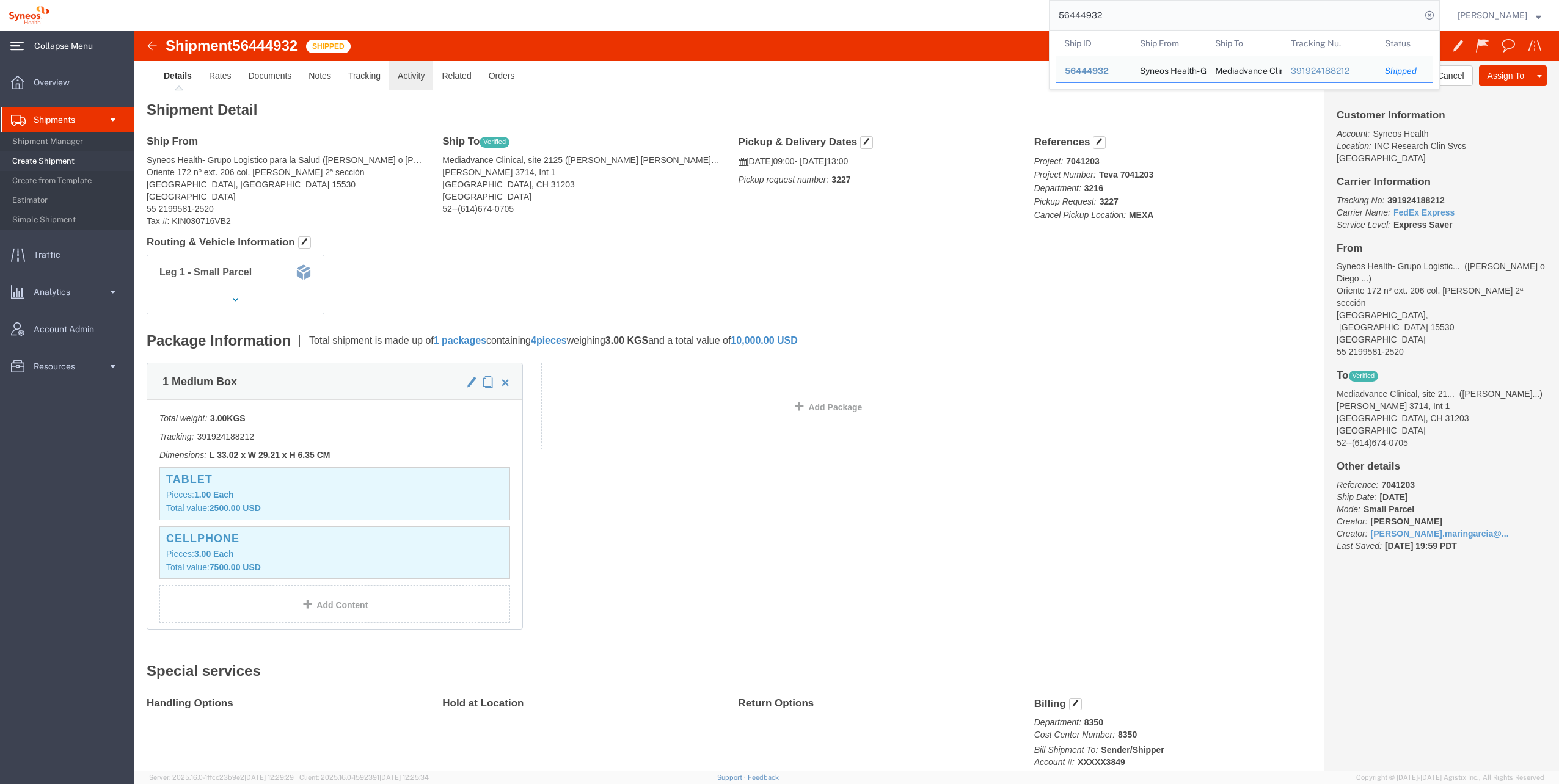
click link "Activity"
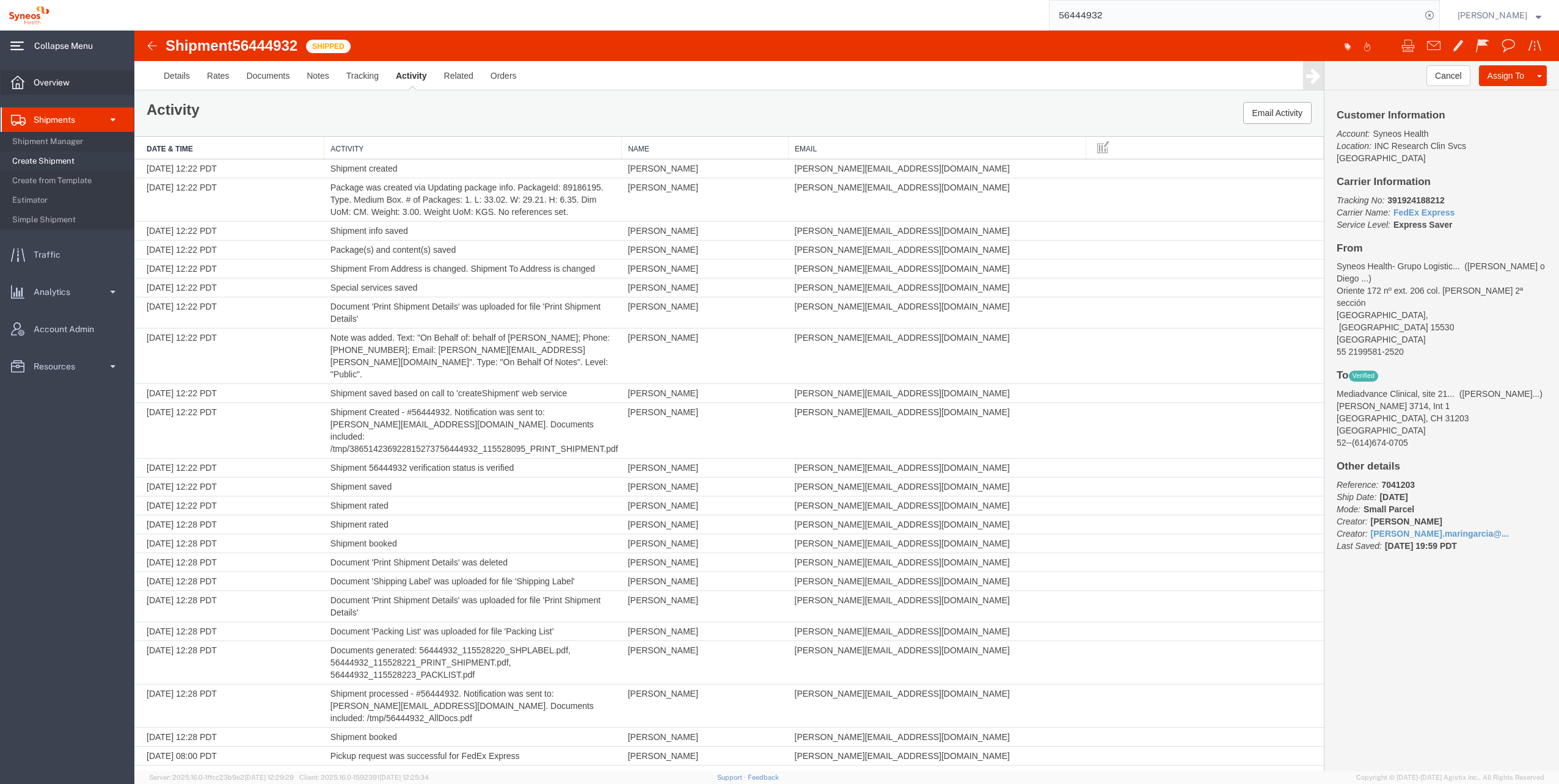
click at [64, 73] on span "Overview" at bounding box center [56, 82] width 44 height 25
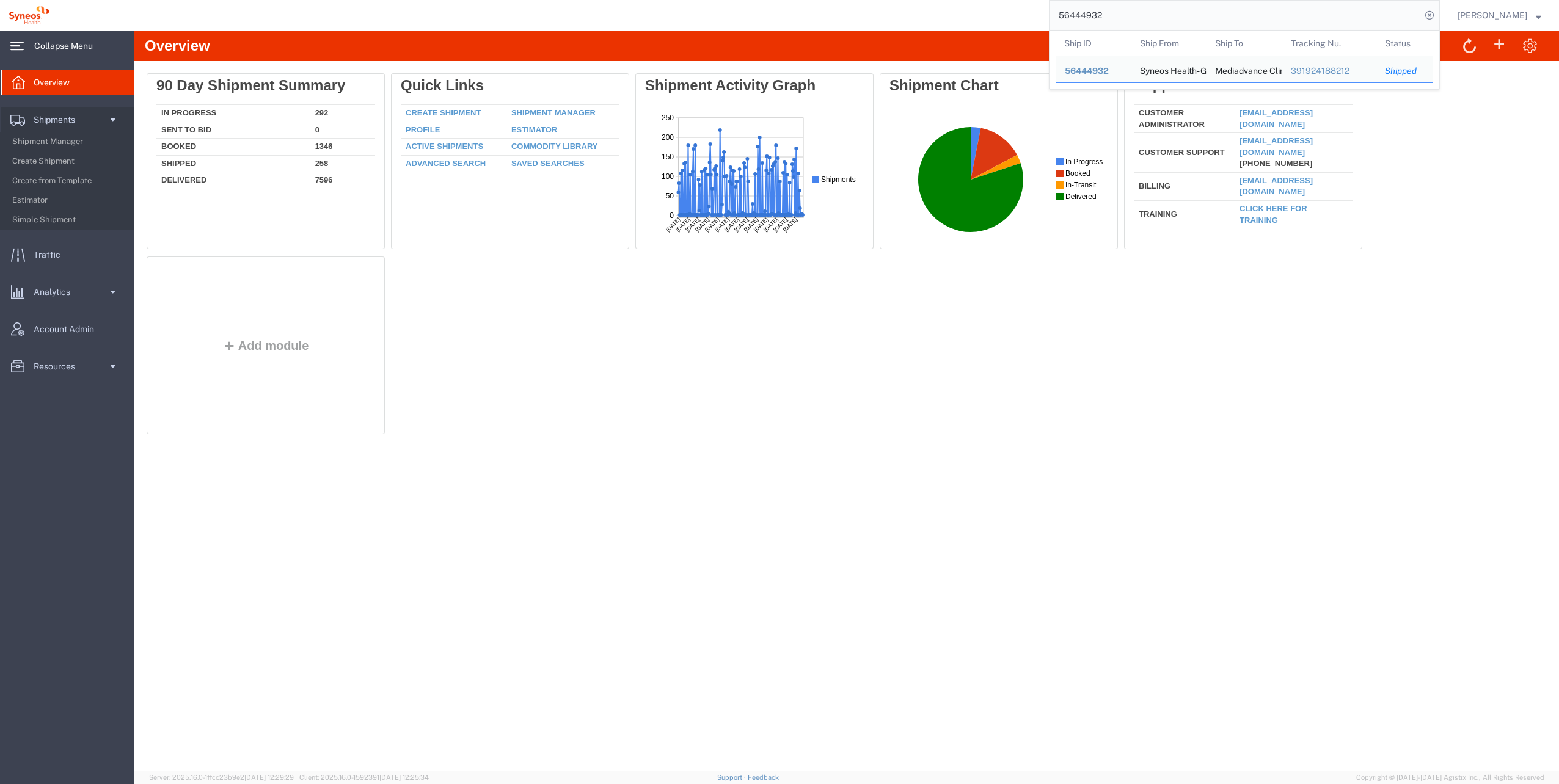
drag, startPoint x: 1118, startPoint y: 15, endPoint x: 680, endPoint y: 10, distance: 438.0
click at [682, 10] on div "56444932 Ship ID Ship From Ship To Tracking Nu. Status Ship ID 56444932 Ship Fr…" at bounding box center [749, 15] width 1381 height 30
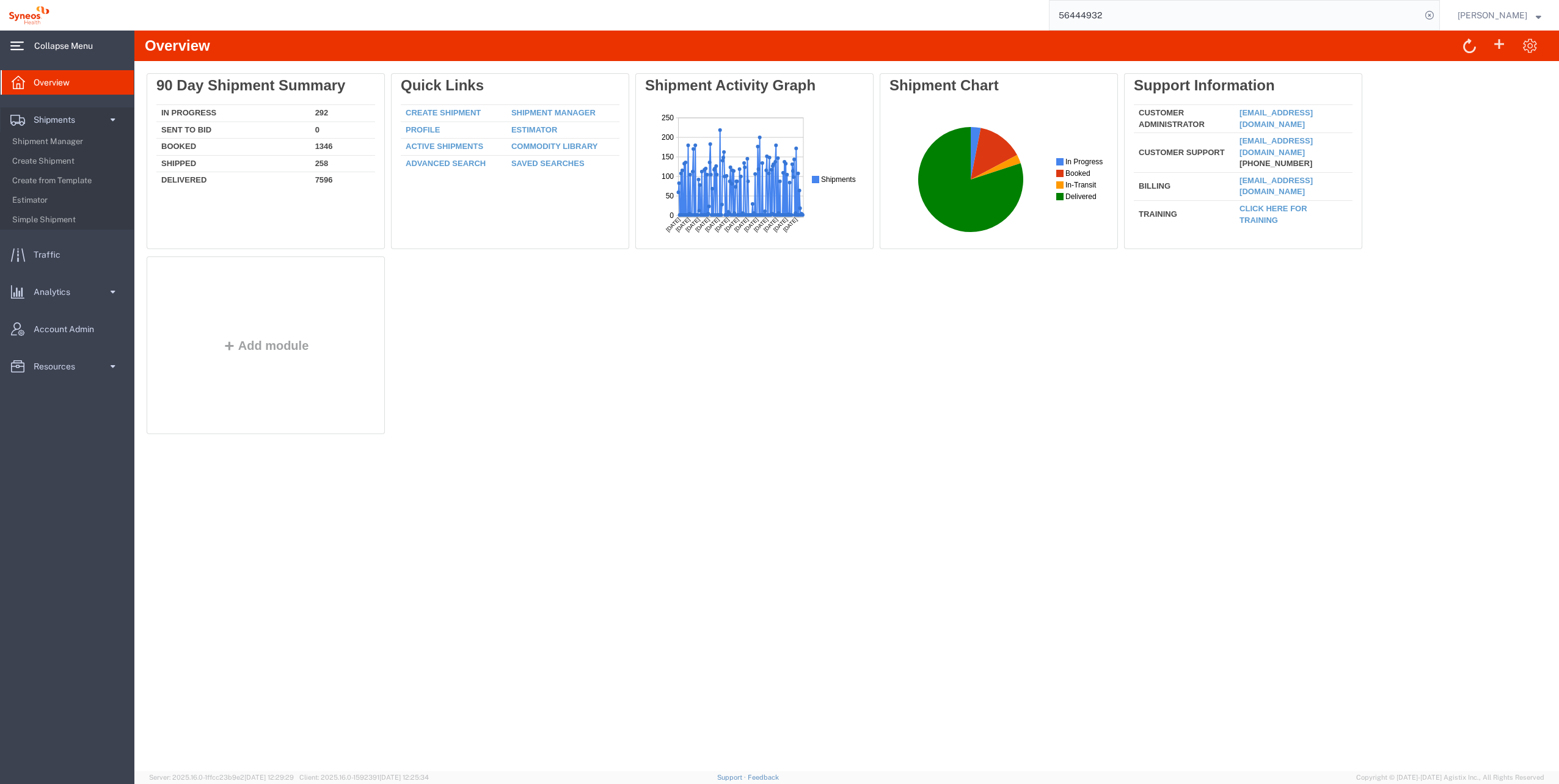
paste input "16679"
type input "56416679"
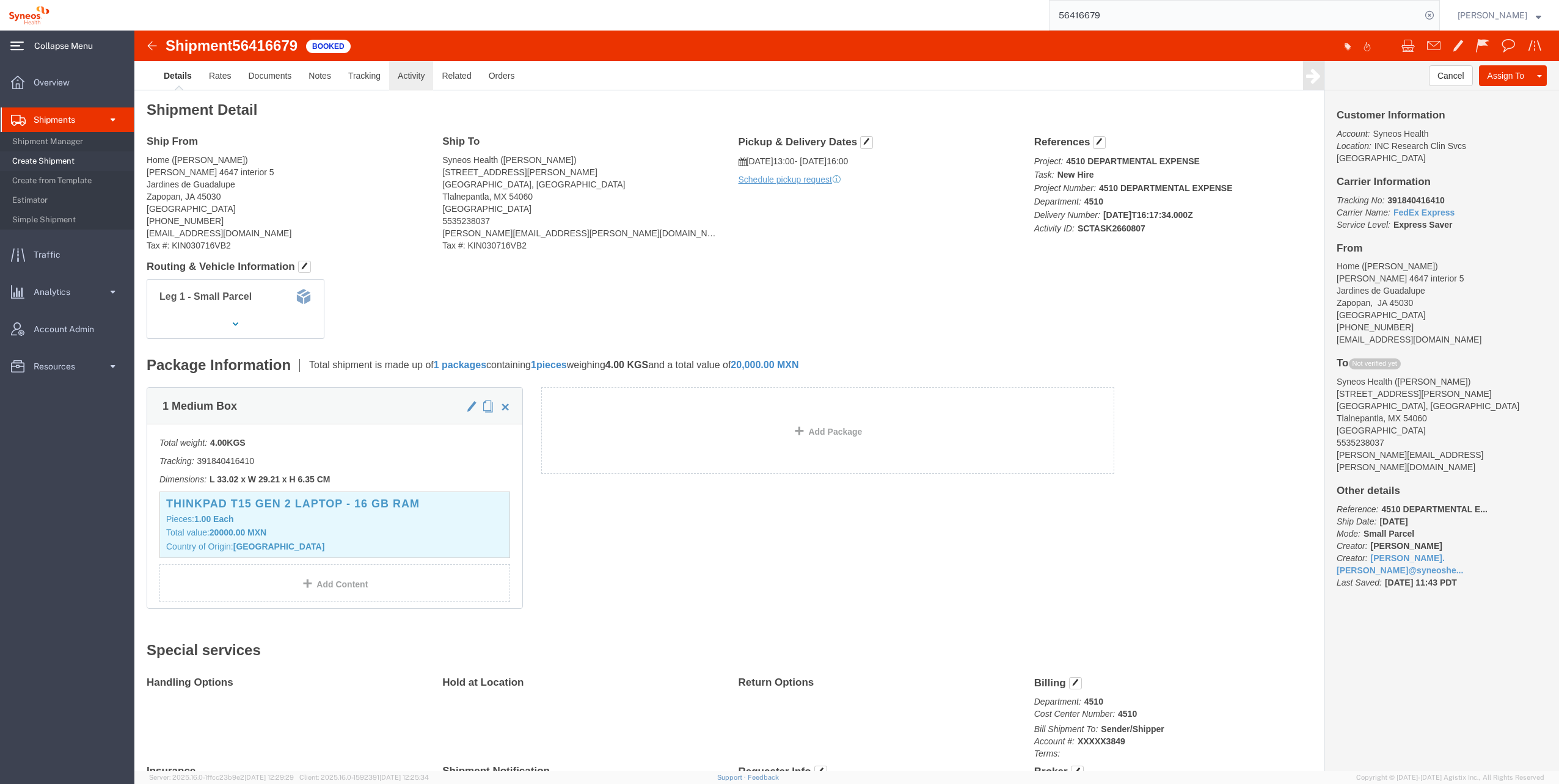
click link "Activity"
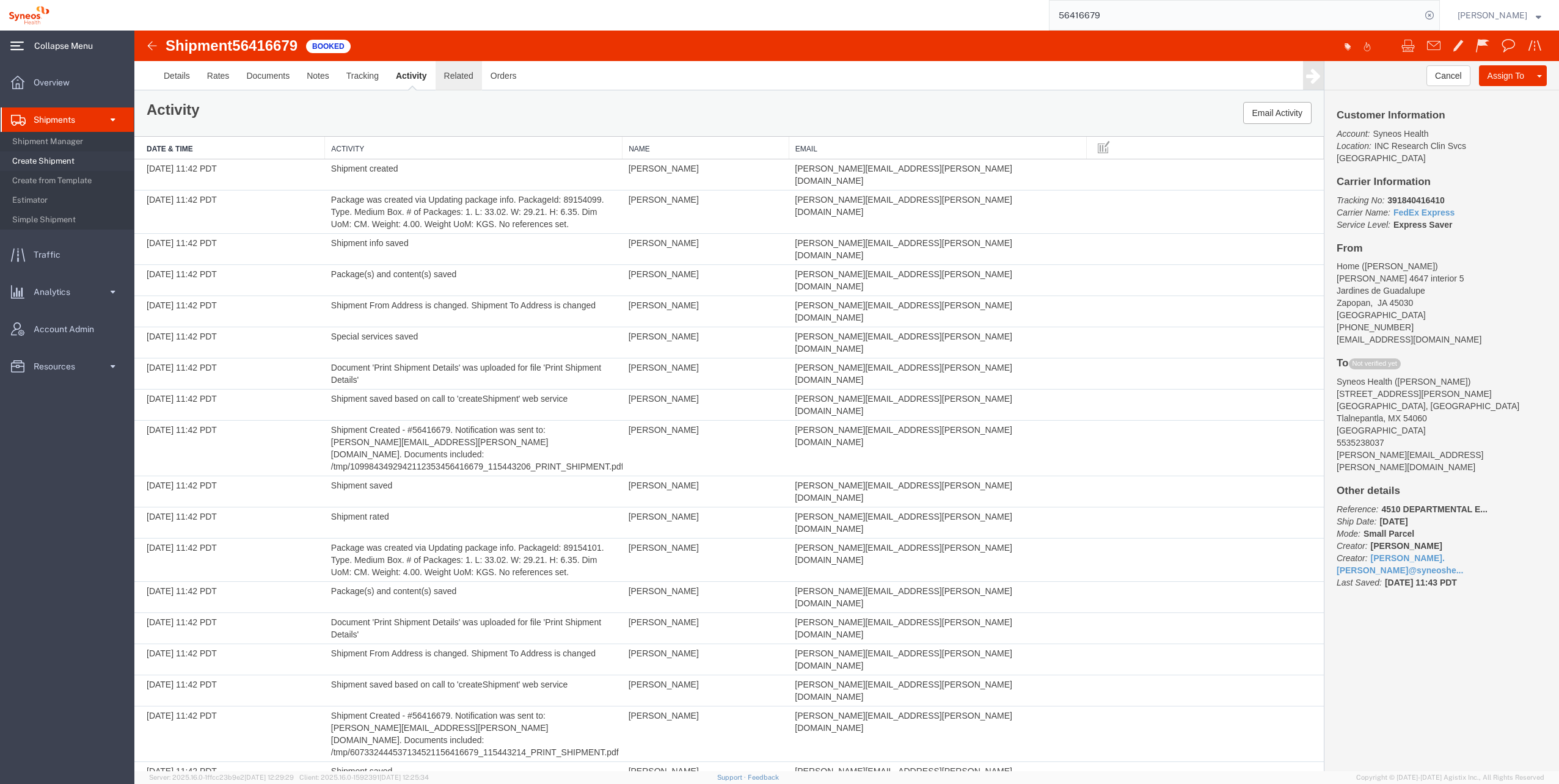
click at [462, 85] on link "Related" at bounding box center [459, 76] width 46 height 30
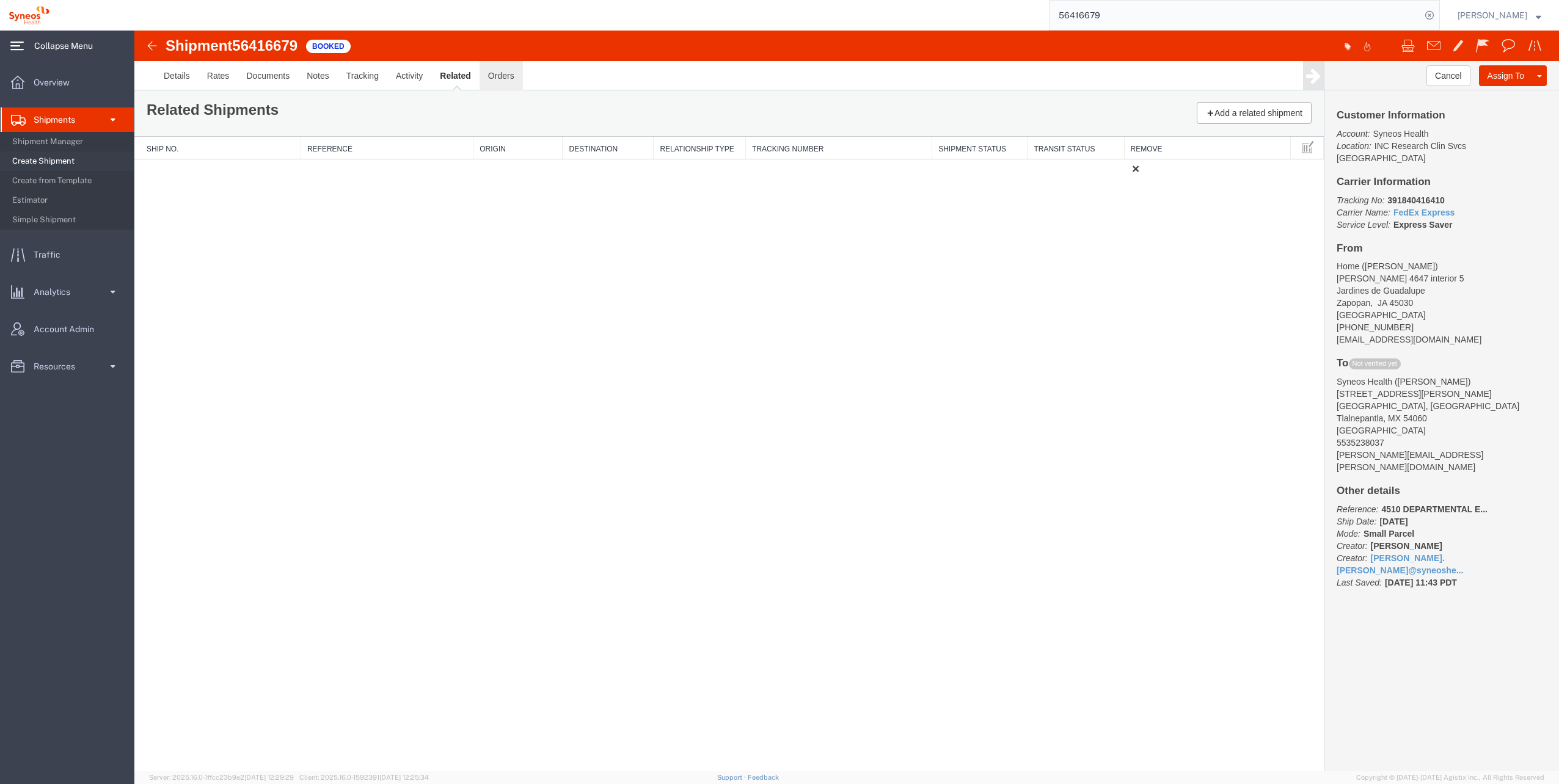
click at [499, 79] on link "Orders" at bounding box center [500, 76] width 44 height 30
click at [170, 81] on link "Details" at bounding box center [177, 76] width 44 height 30
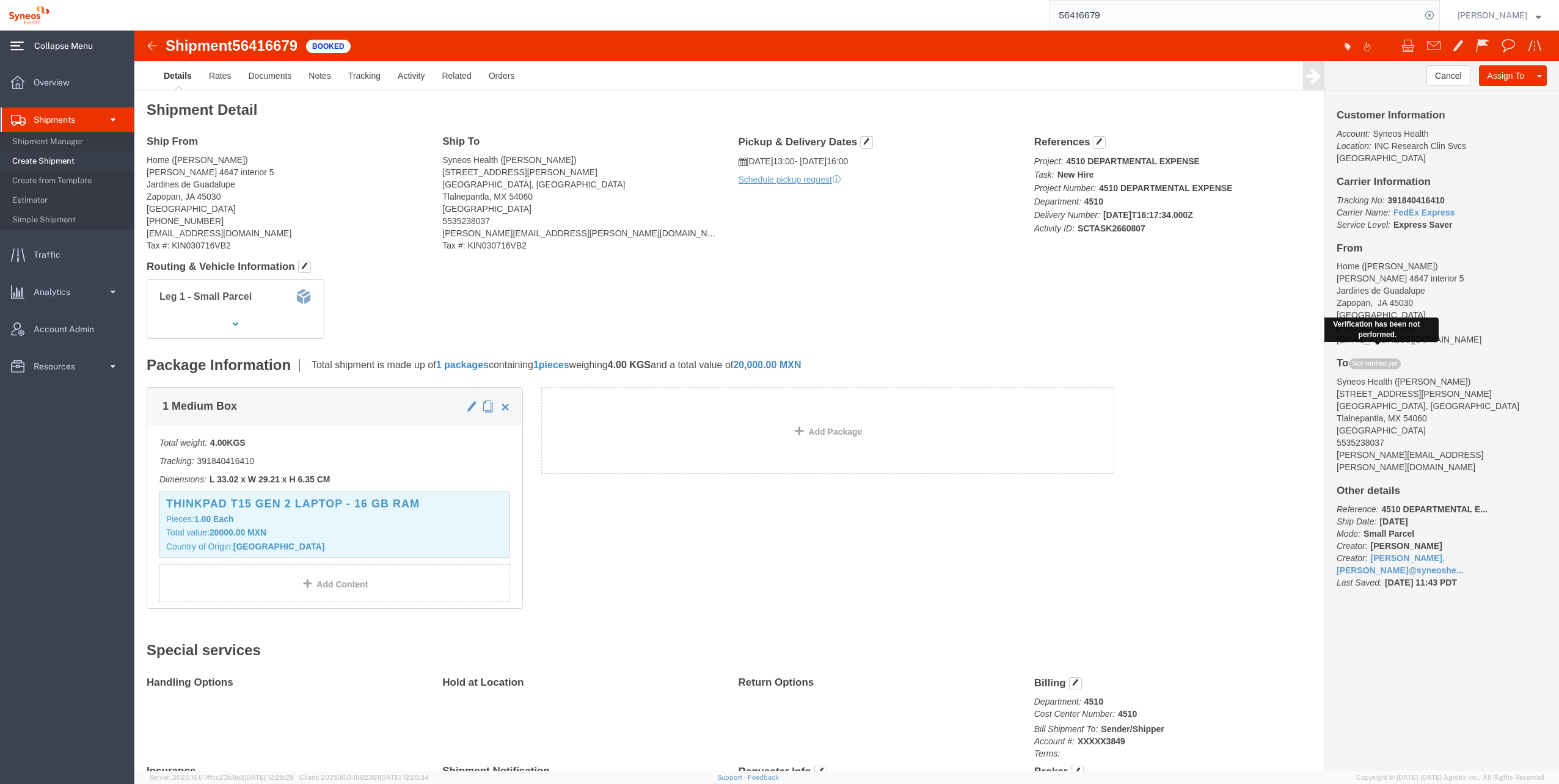
click span "Not verified yet"
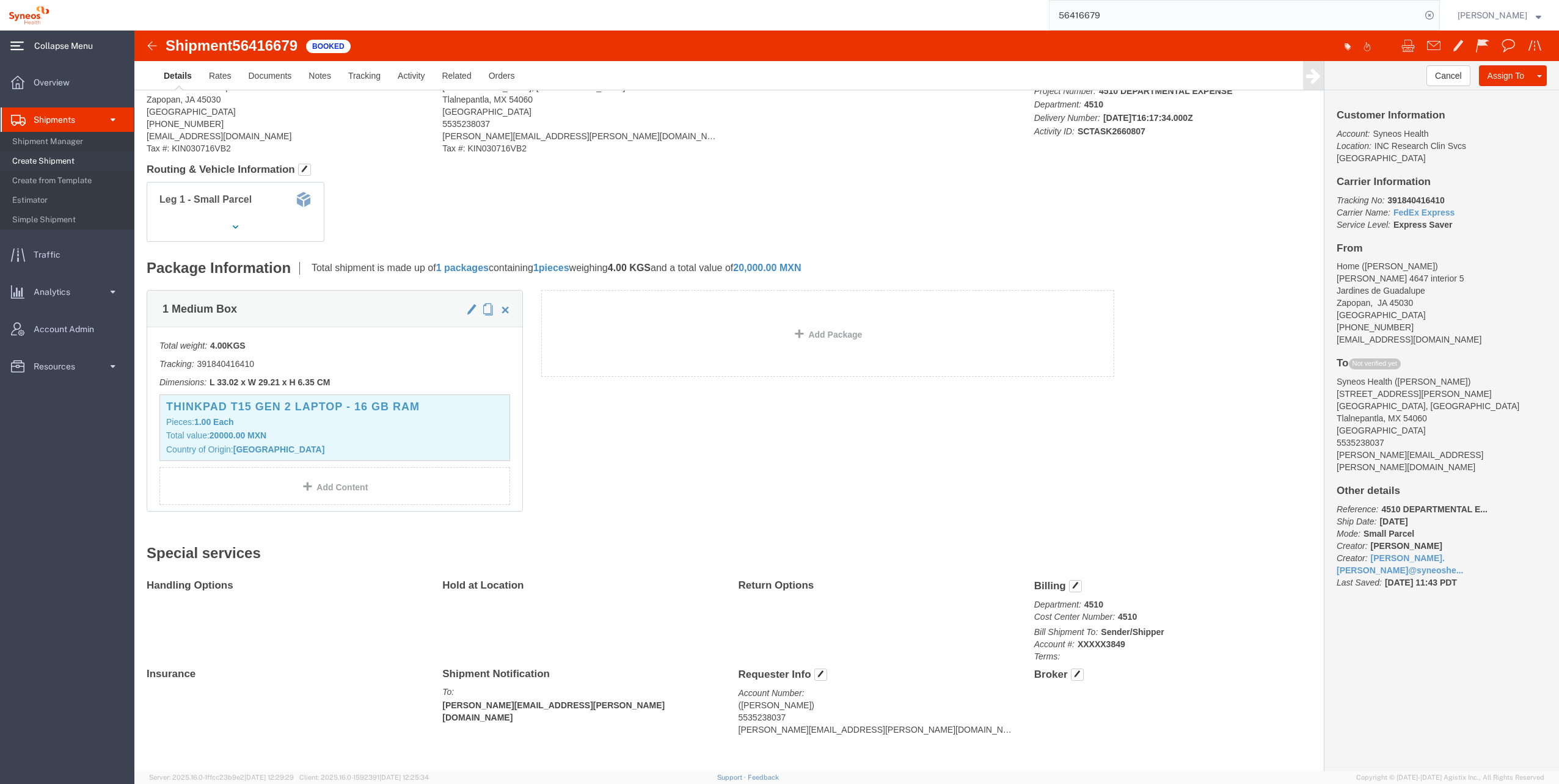
scroll to position [106, 0]
